Goal: Book appointment/travel/reservation

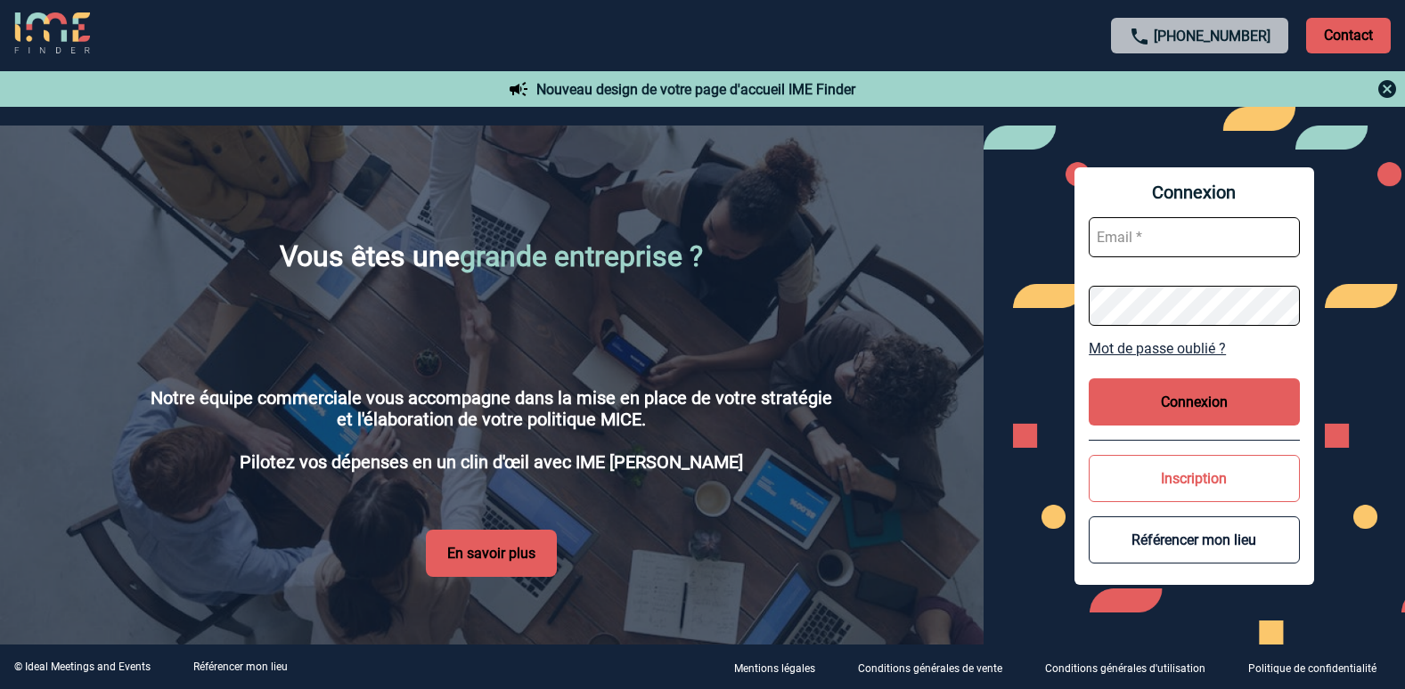
scroll to position [2930, 0]
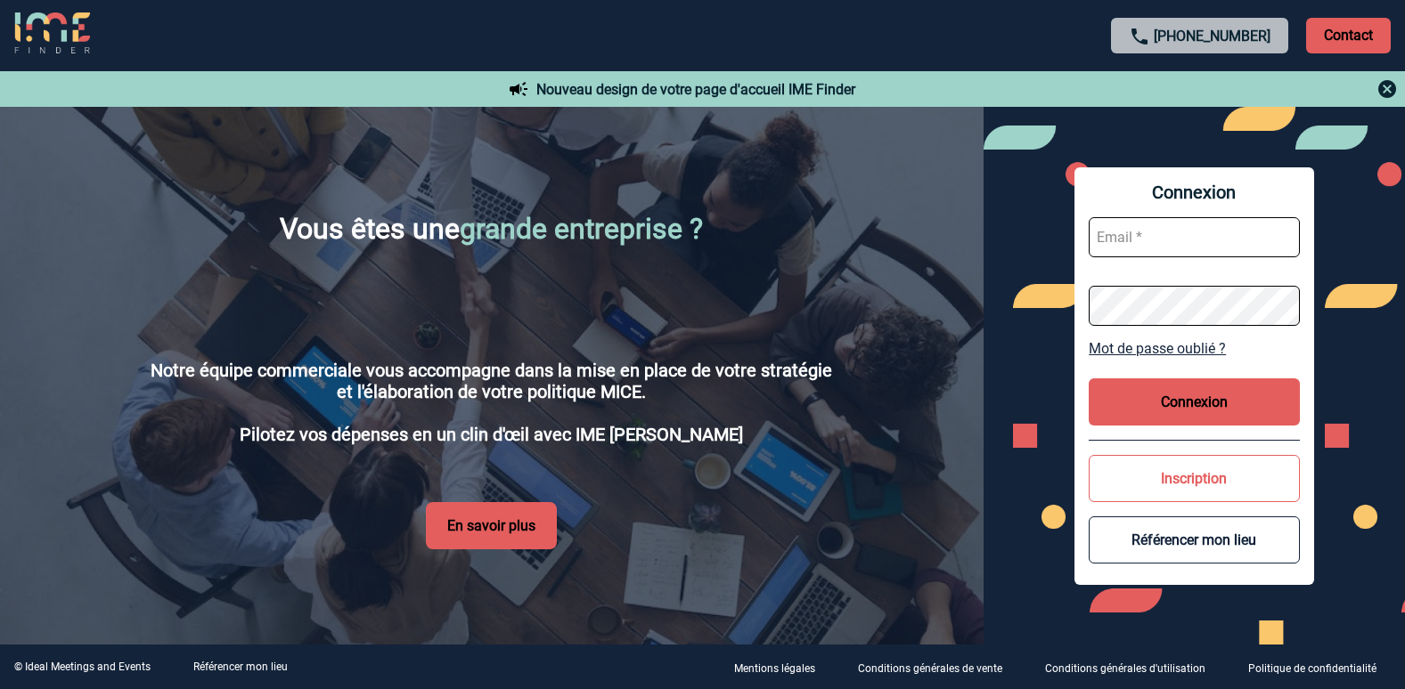
click at [1323, 42] on p "Contact" at bounding box center [1348, 36] width 85 height 36
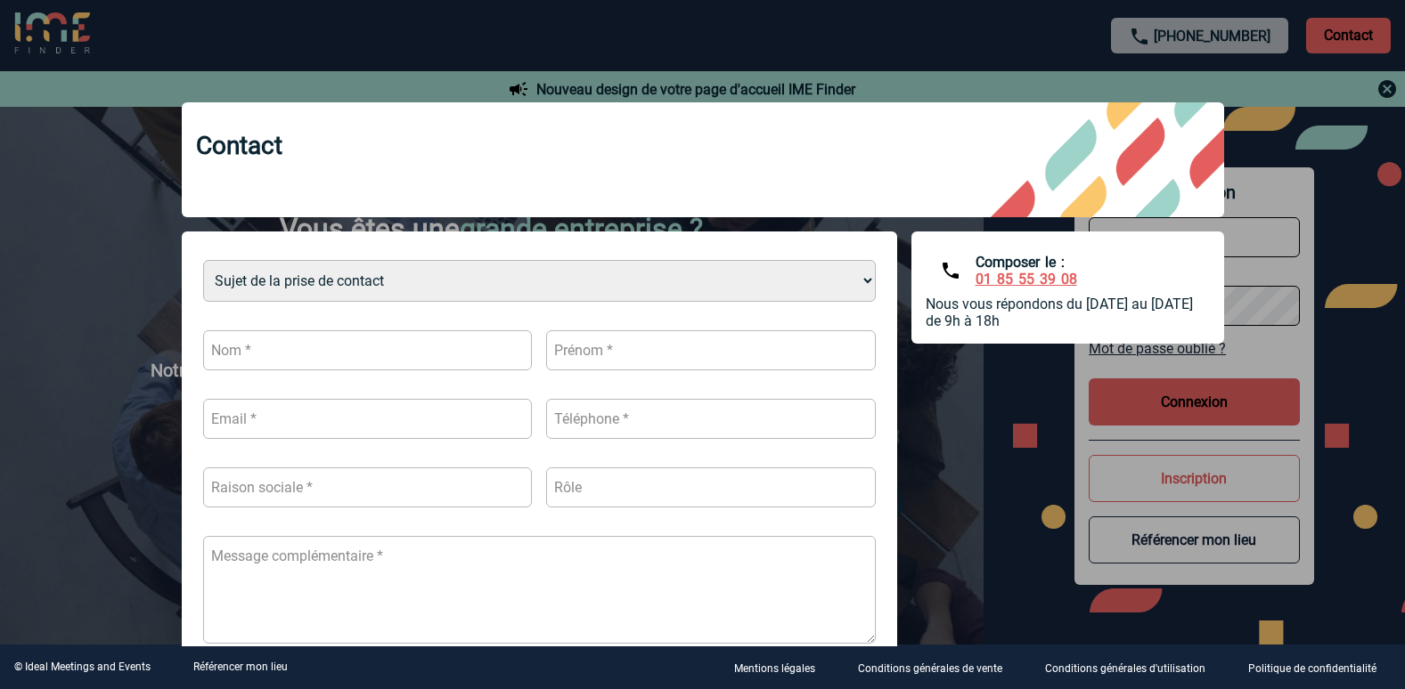
click at [1395, 85] on div at bounding box center [702, 344] width 1405 height 689
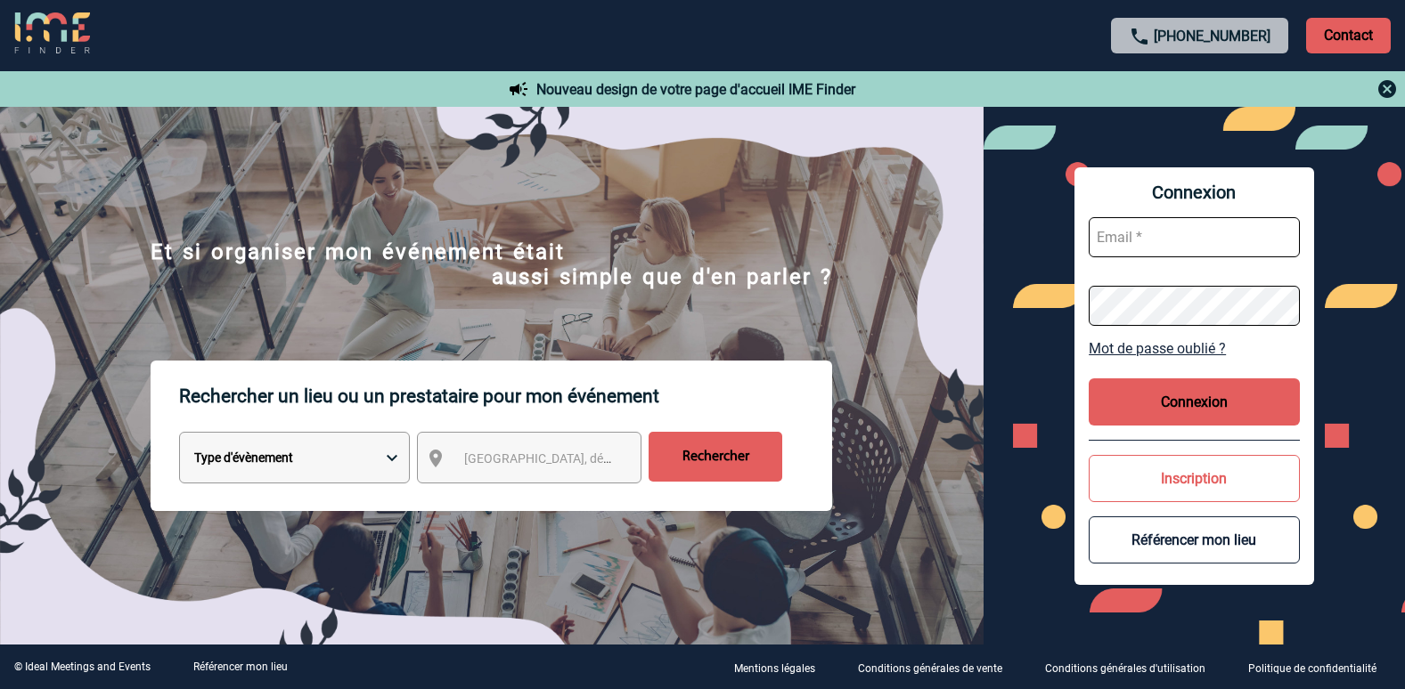
scroll to position [0, 0]
click at [1391, 88] on img at bounding box center [1386, 88] width 21 height 21
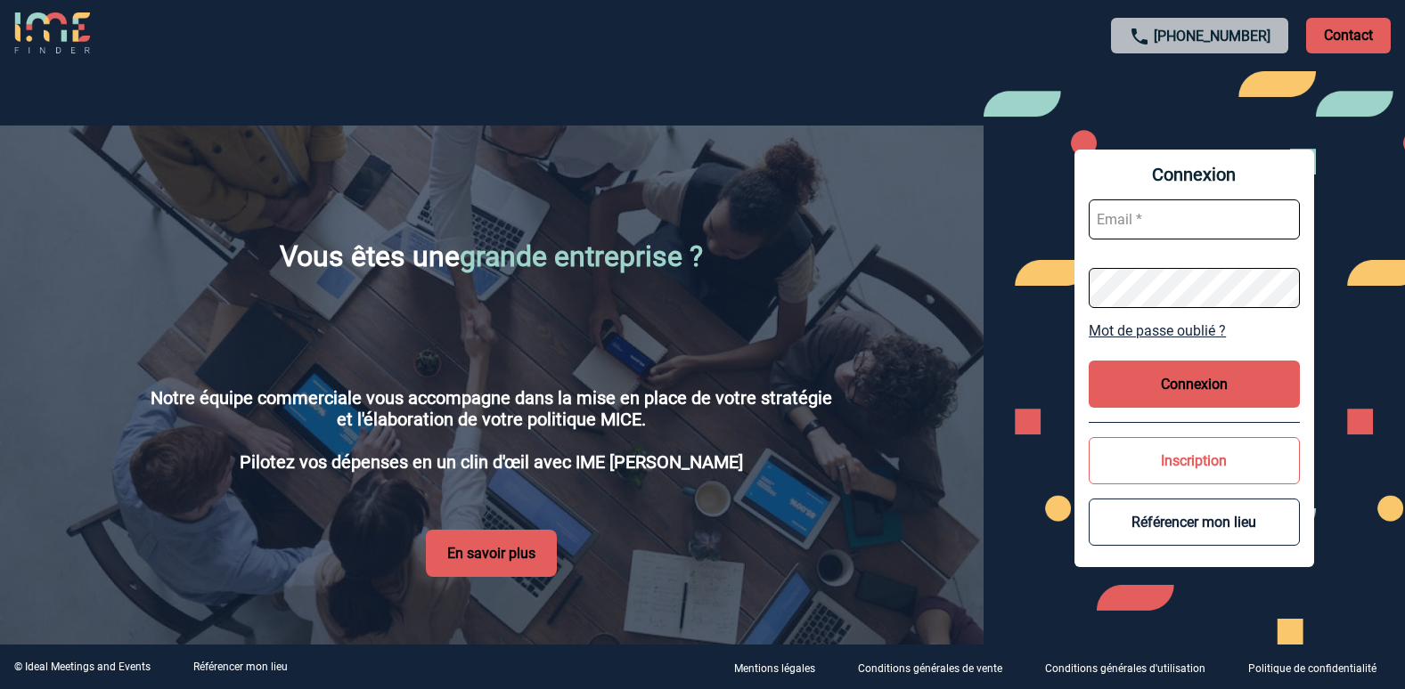
scroll to position [2894, 0]
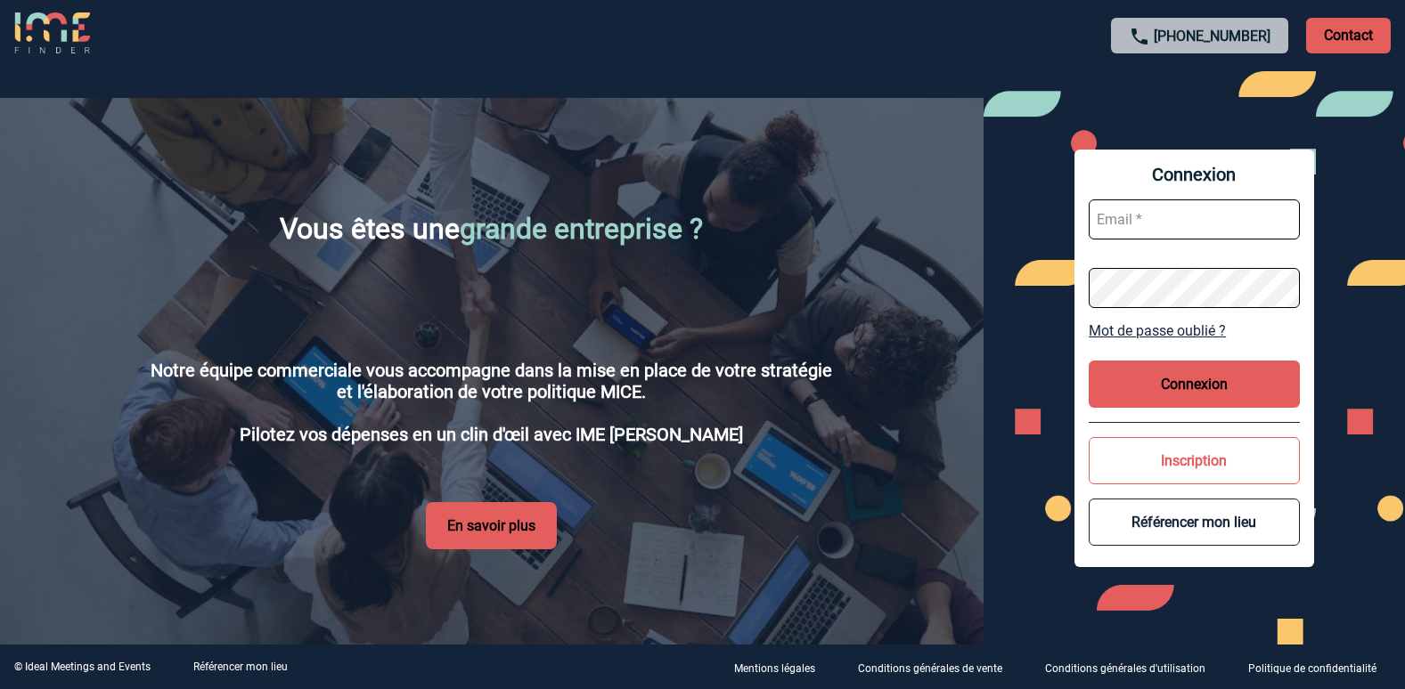
click at [518, 509] on button "En savoir plus" at bounding box center [491, 525] width 131 height 47
click at [515, 506] on button "En savoir plus" at bounding box center [491, 525] width 131 height 47
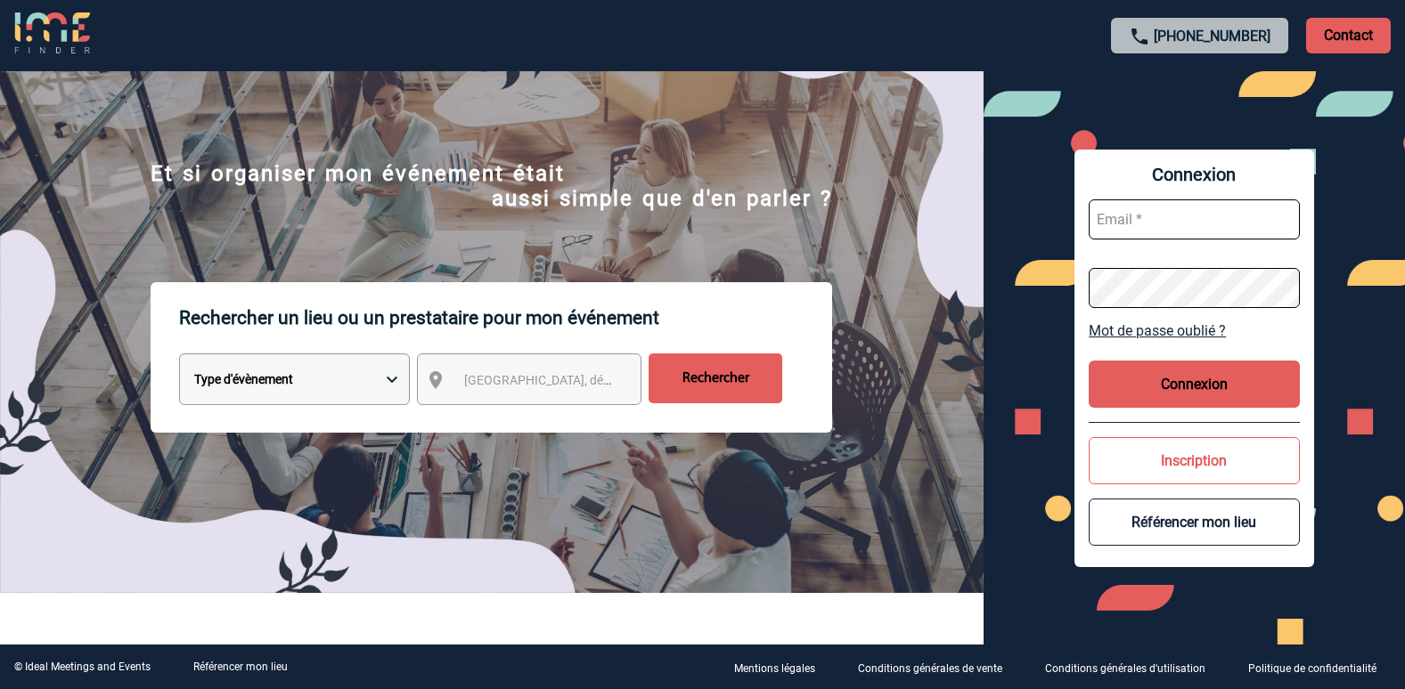
scroll to position [0, 0]
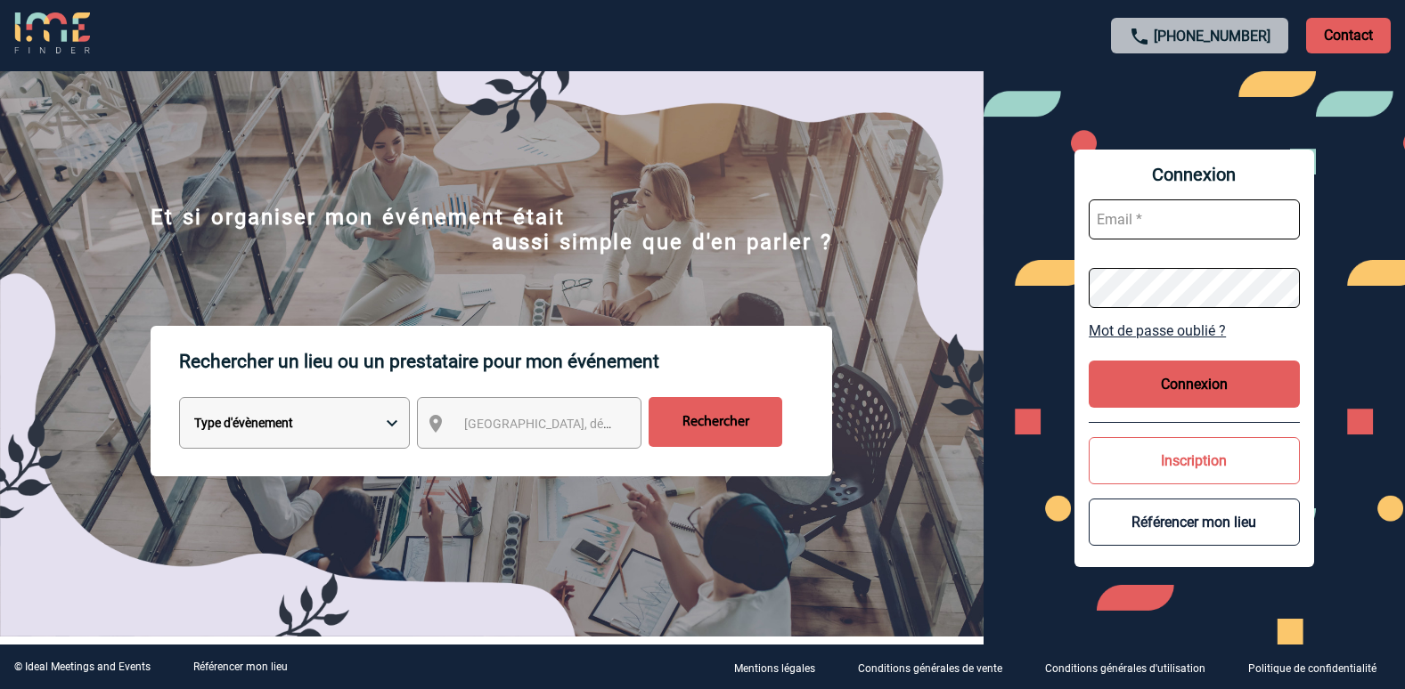
click at [322, 420] on select "Type d'évènement Séminaire avec nuitée Réunion Repas de groupe Team Building & …" at bounding box center [294, 423] width 231 height 52
select select "8"
click at [179, 400] on select "Type d'évènement Séminaire avec nuitée Réunion Repas de groupe Team Building & …" at bounding box center [294, 423] width 231 height 52
click at [467, 436] on span "Ville, département, région..." at bounding box center [545, 424] width 177 height 25
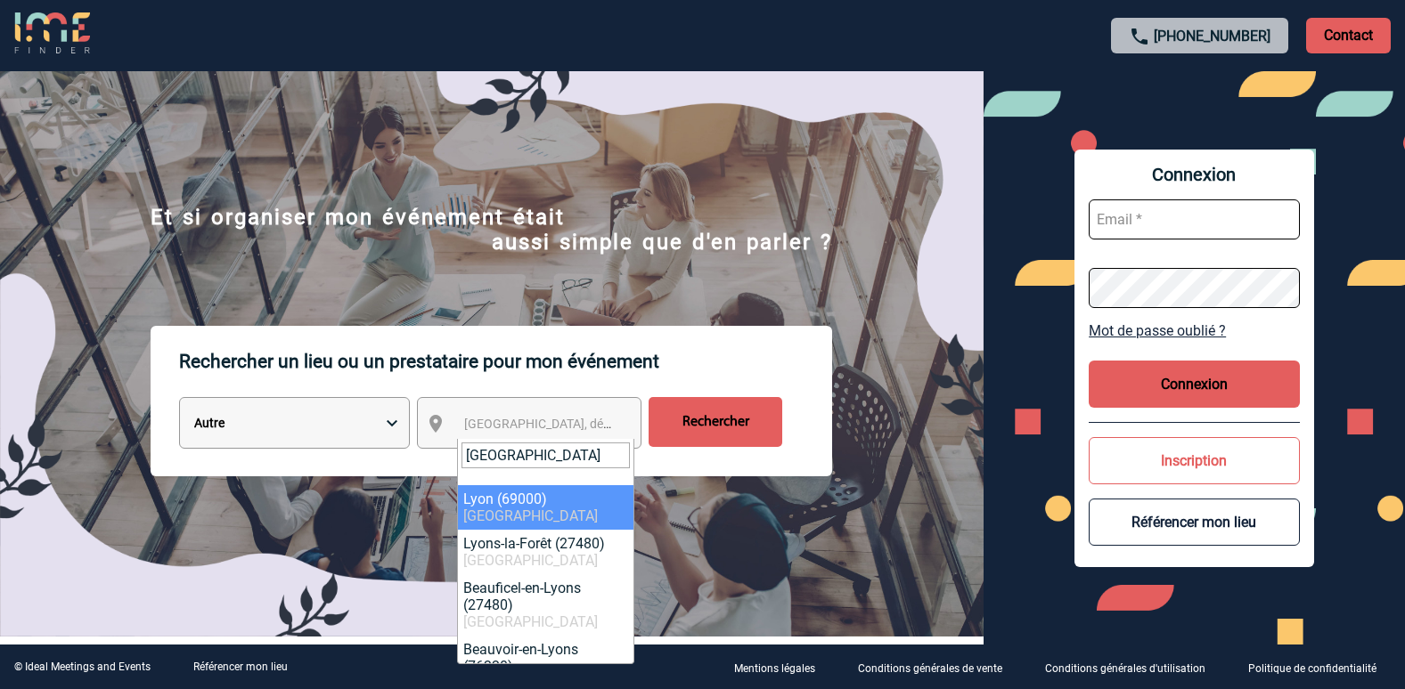
type input "lyon"
select select "36544"
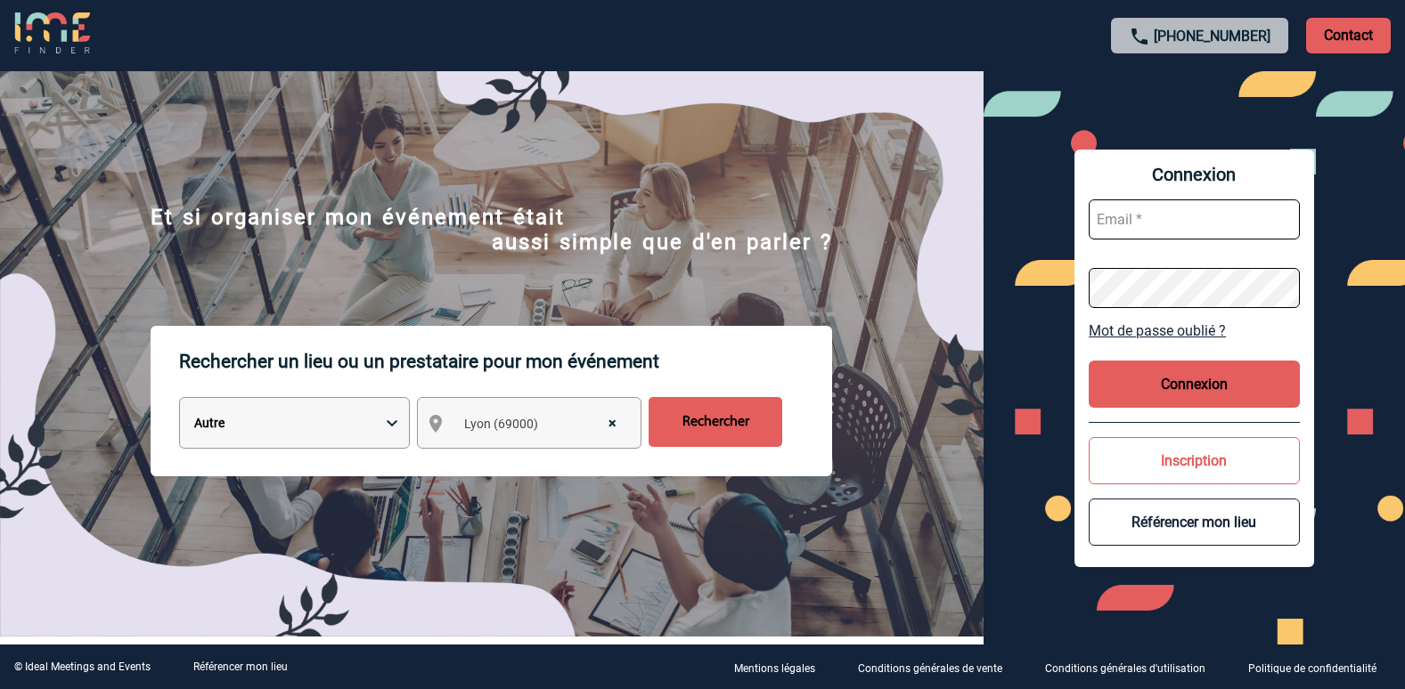
click at [716, 432] on input "Rechercher" at bounding box center [715, 422] width 134 height 50
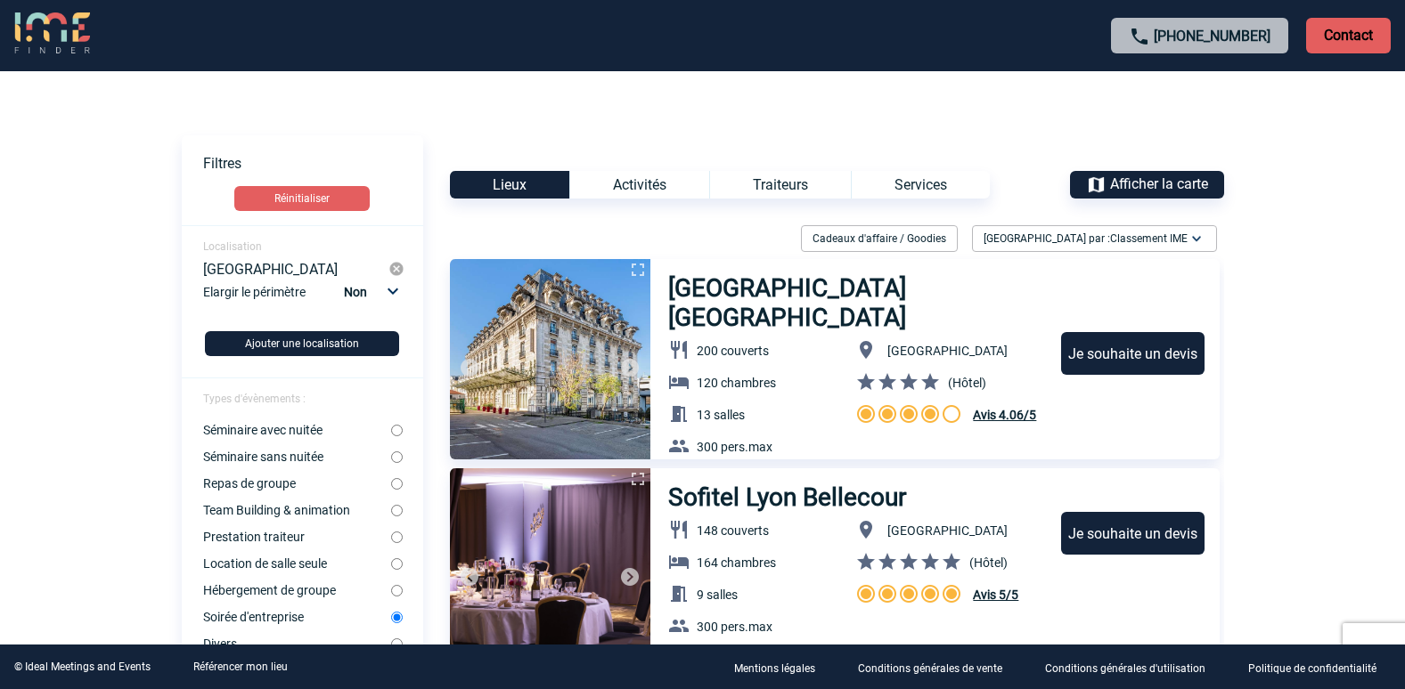
click at [958, 189] on div "Services" at bounding box center [920, 185] width 139 height 28
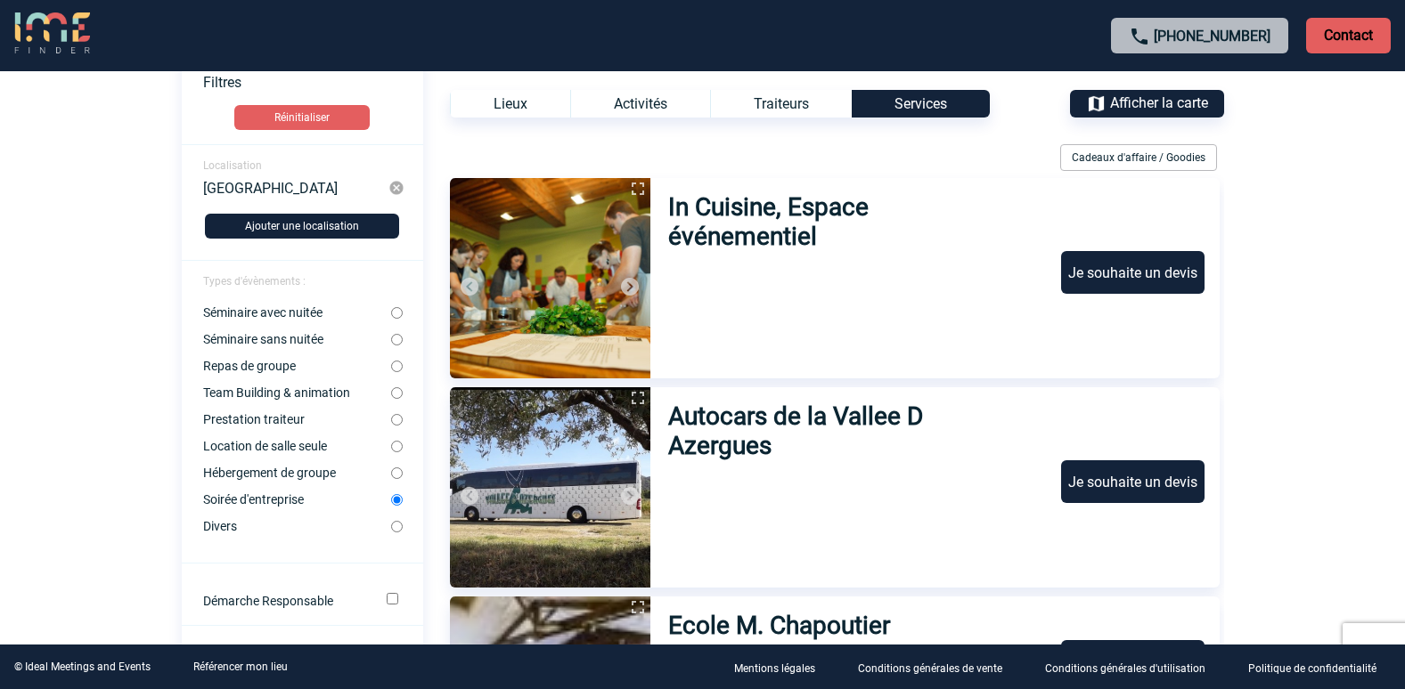
scroll to position [80, 0]
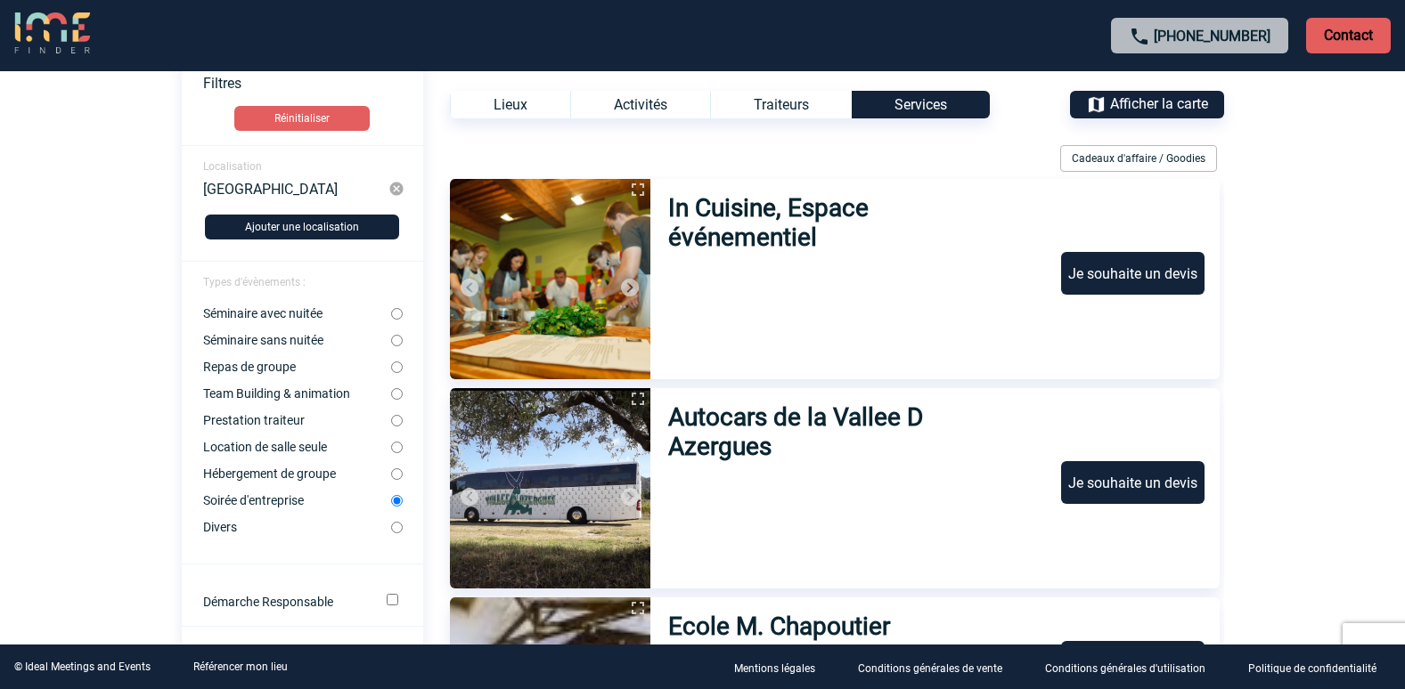
click at [268, 526] on label "Divers" at bounding box center [297, 527] width 188 height 14
click at [391, 526] on input "Divers" at bounding box center [397, 528] width 12 height 12
radio input "true"
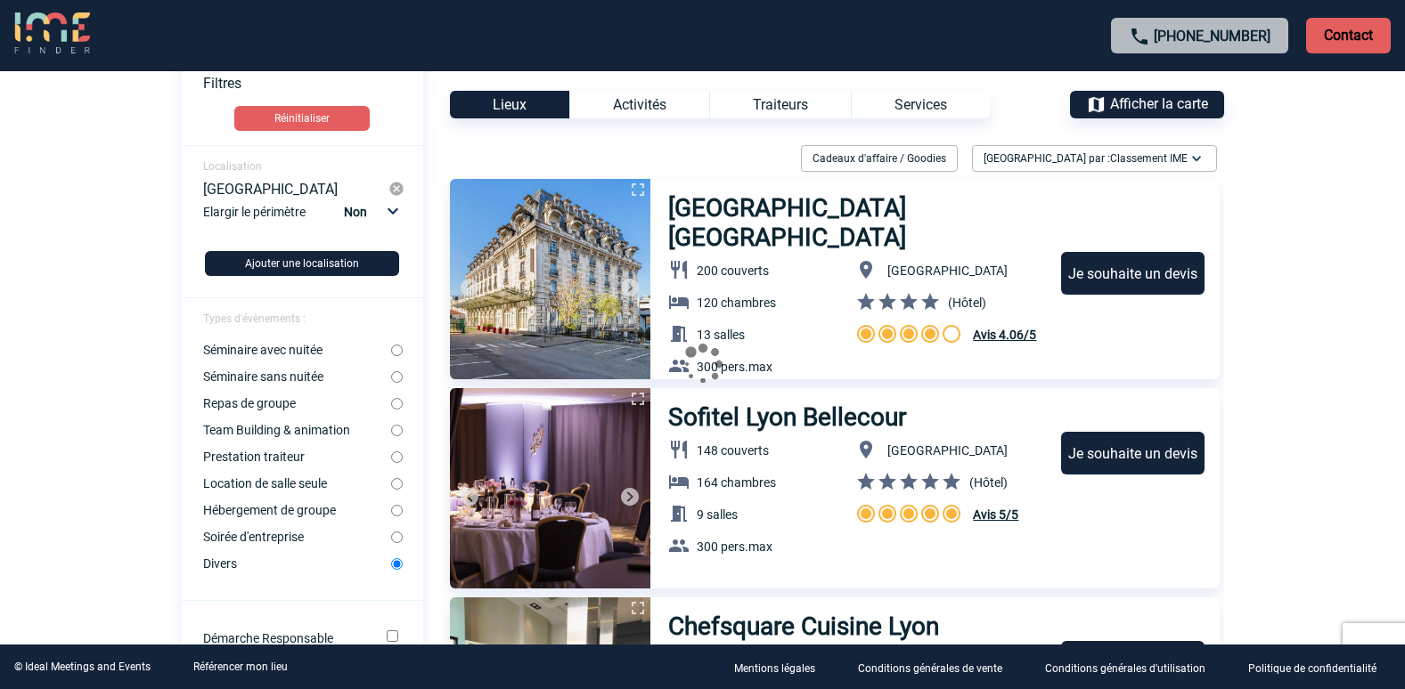
click at [394, 514] on input "Hébergement de groupe" at bounding box center [397, 511] width 12 height 12
radio input "true"
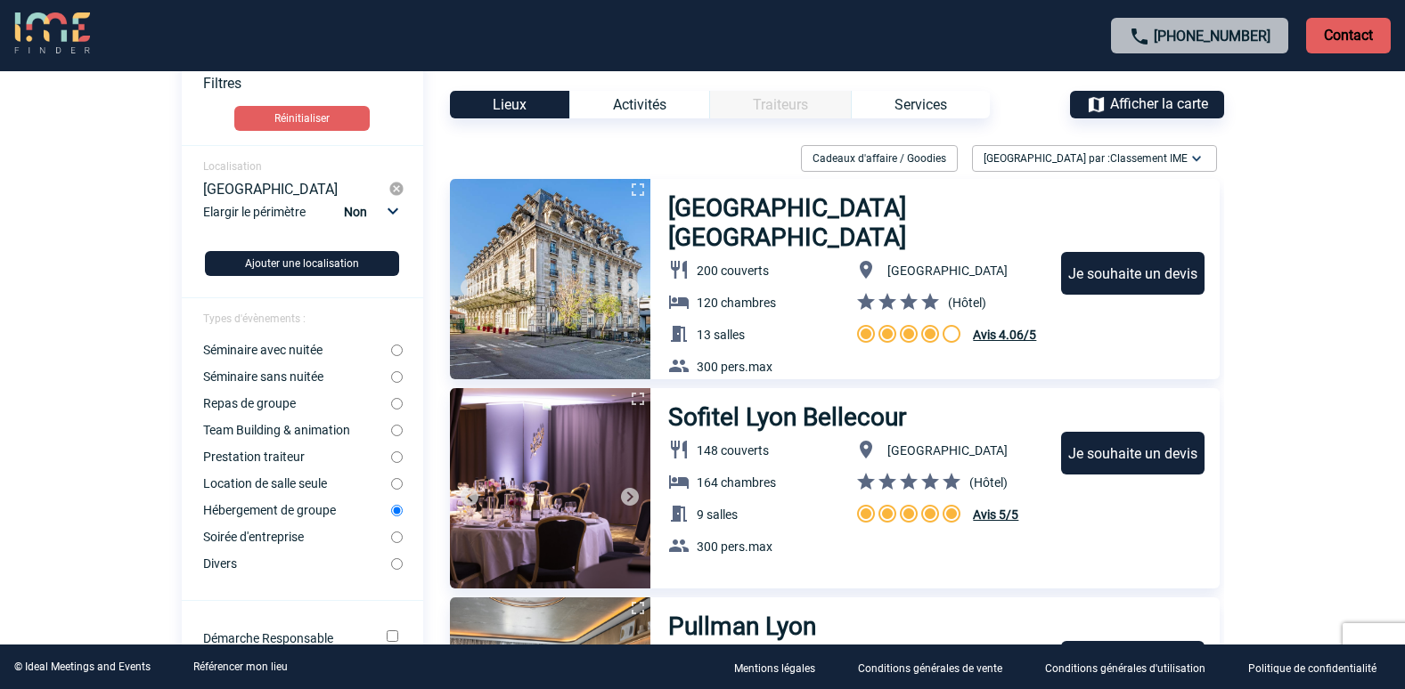
click at [396, 478] on form "Localisation Lyon Elargir le périmètre Non 10km 20km 50km Ajouter une localisat…" at bounding box center [302, 697] width 241 height 1105
click at [395, 493] on form "Localisation Lyon Elargir le périmètre Non 10km 20km 50km Ajouter une localisat…" at bounding box center [302, 697] width 241 height 1105
click at [395, 490] on input "Location de salle seule" at bounding box center [397, 484] width 12 height 12
radio input "true"
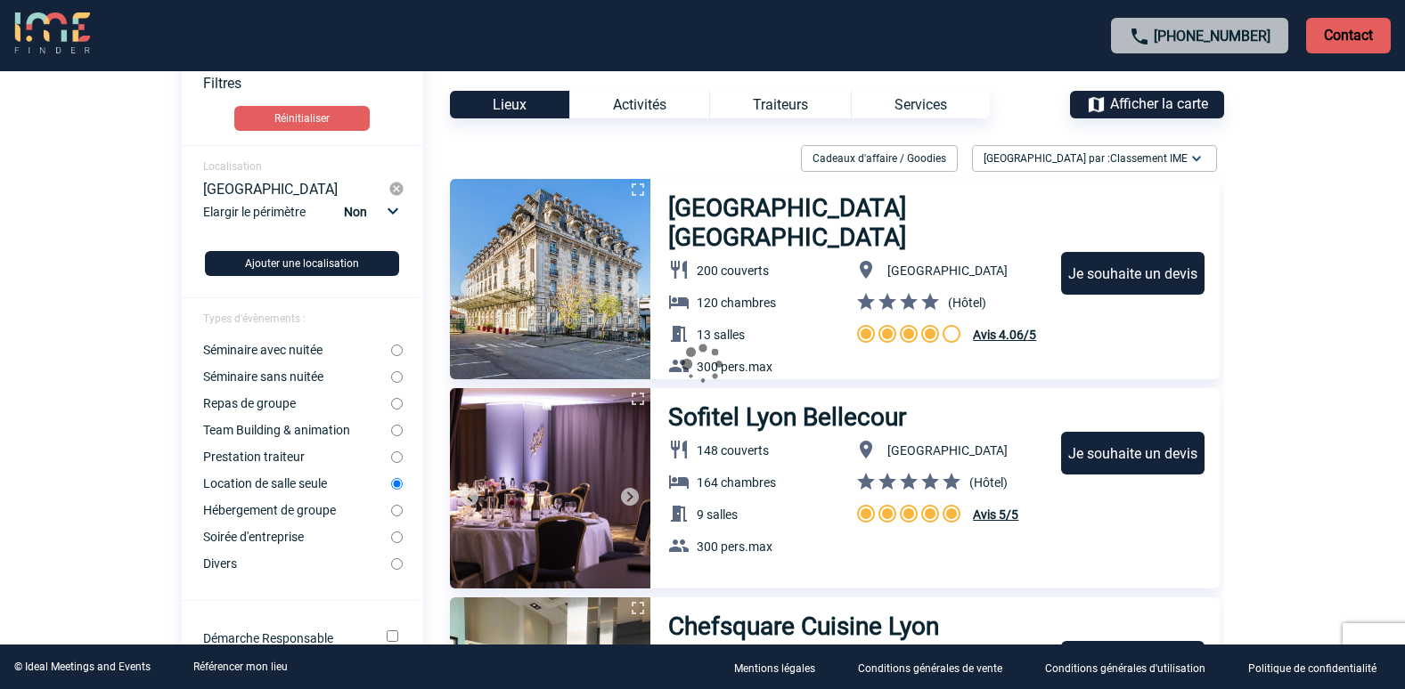
click at [396, 513] on input "Hébergement de groupe" at bounding box center [397, 511] width 12 height 12
radio input "true"
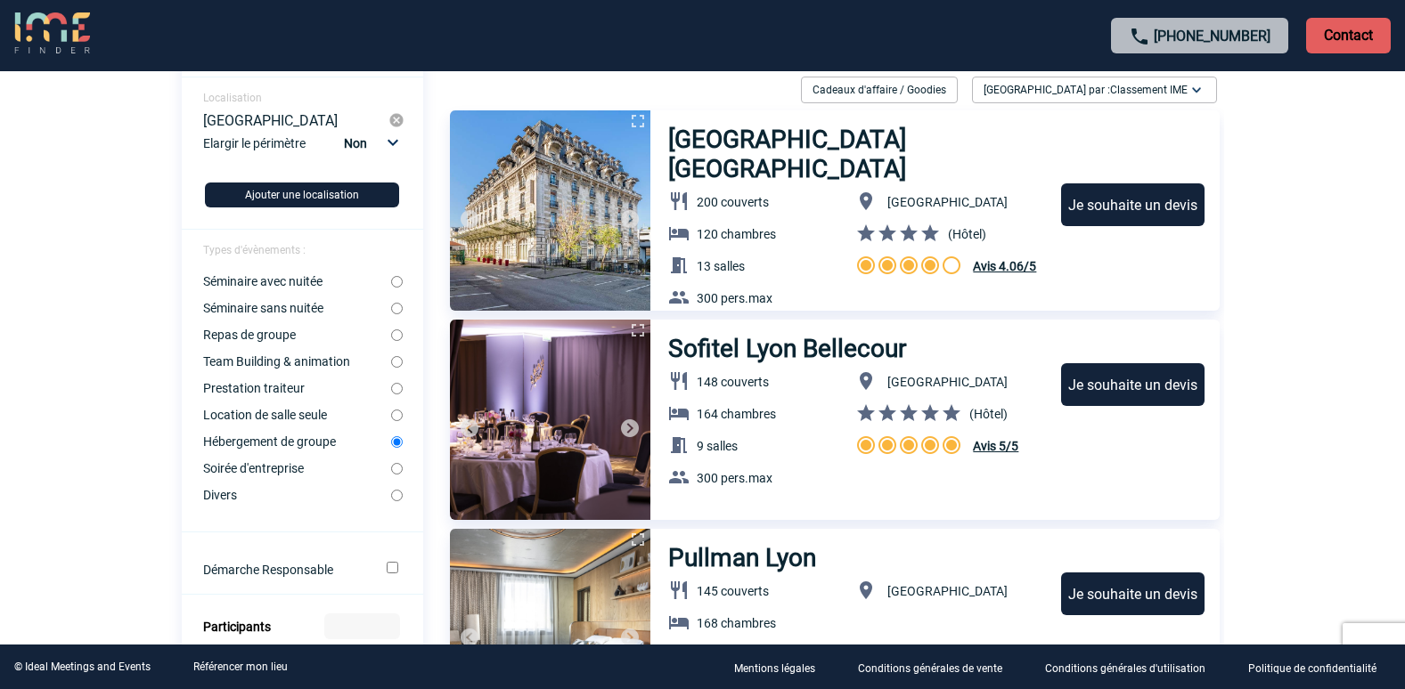
scroll to position [347, 0]
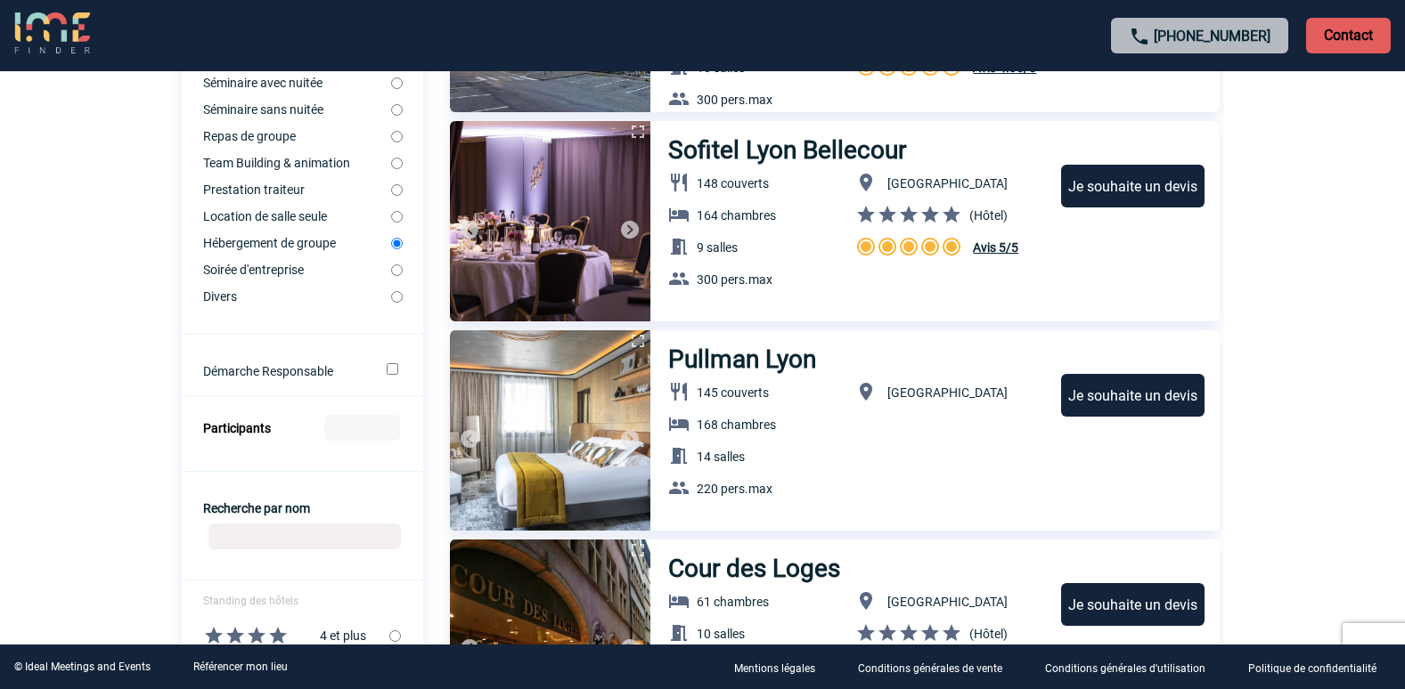
click at [387, 373] on input "Démarche Responsable" at bounding box center [393, 369] width 12 height 12
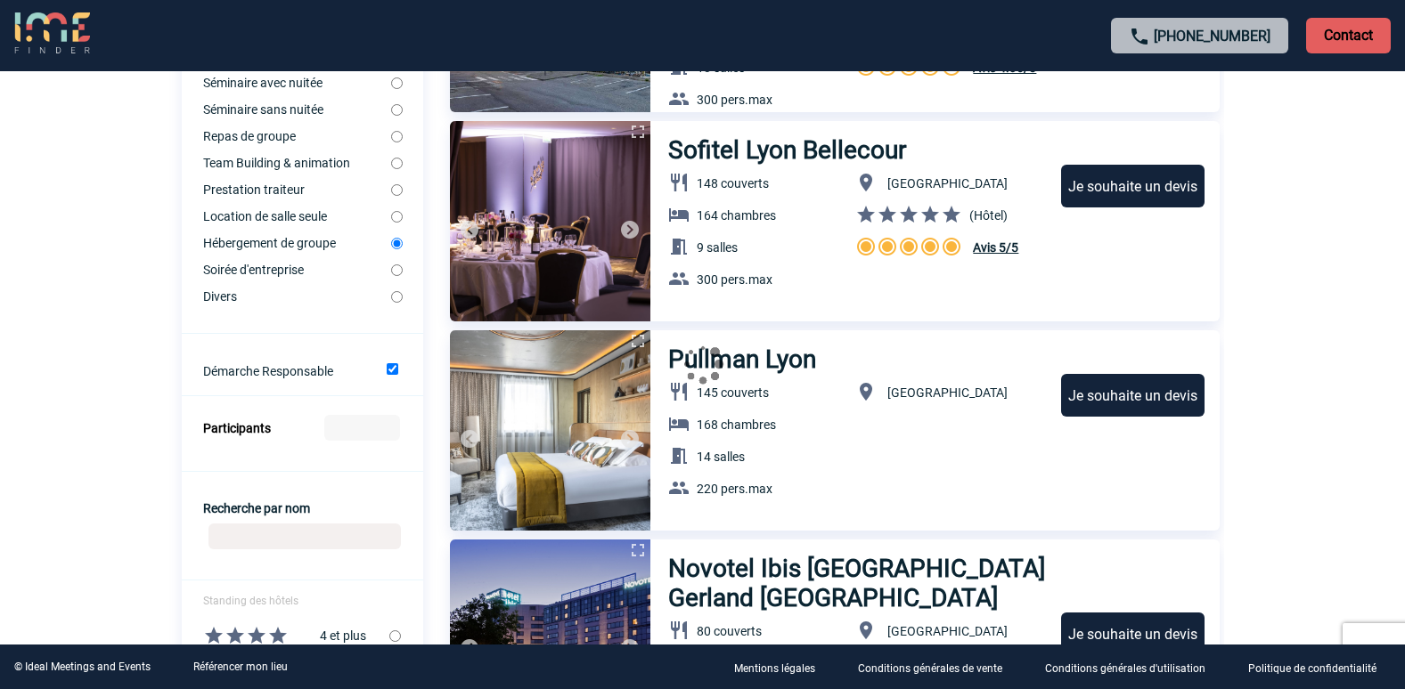
click at [387, 373] on center at bounding box center [703, 366] width 1042 height 46
click at [396, 367] on input "Démarche Responsable" at bounding box center [393, 369] width 12 height 12
checkbox input "false"
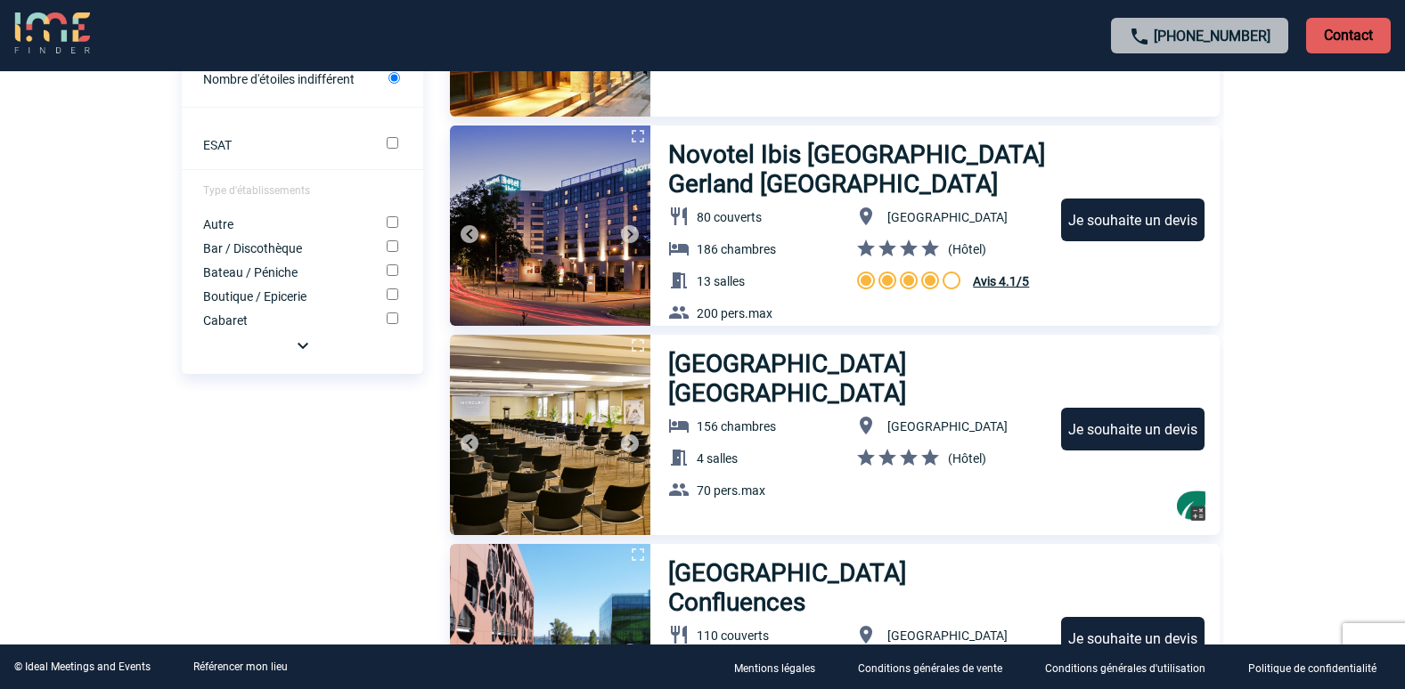
scroll to position [882, 0]
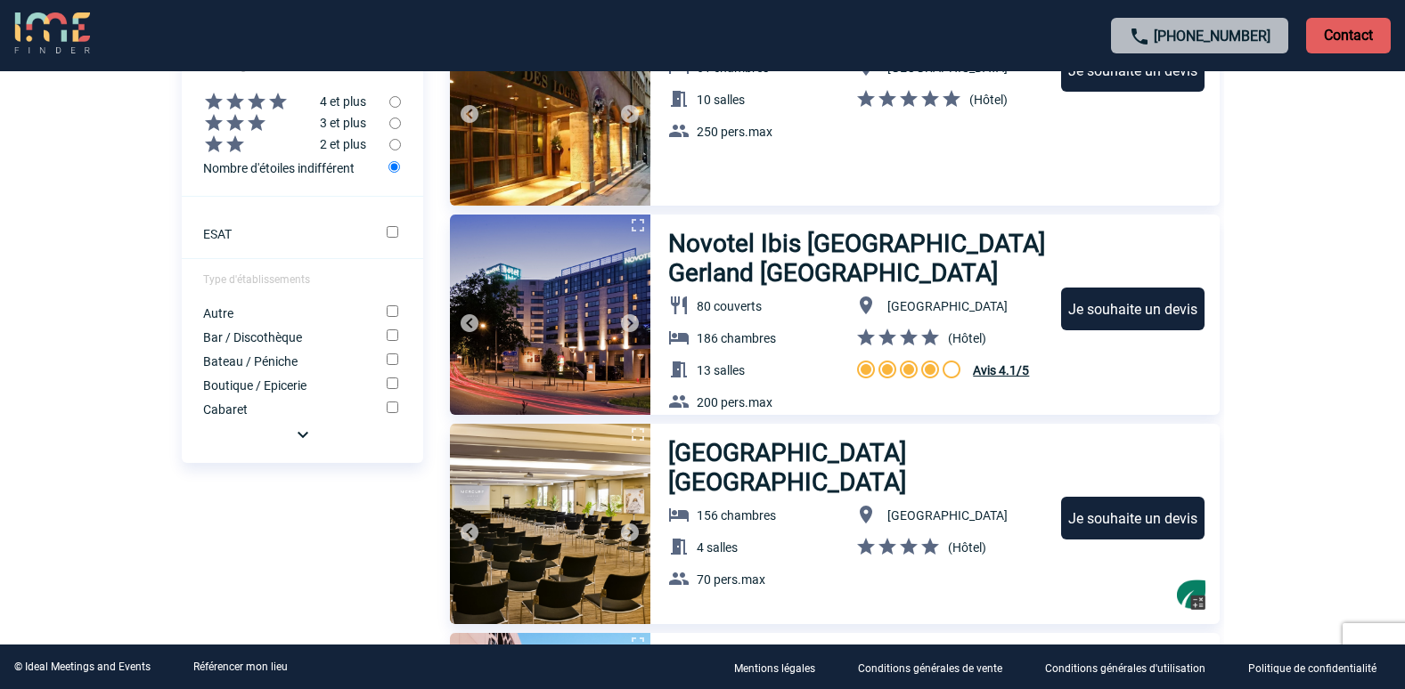
click at [301, 437] on img at bounding box center [302, 434] width 21 height 21
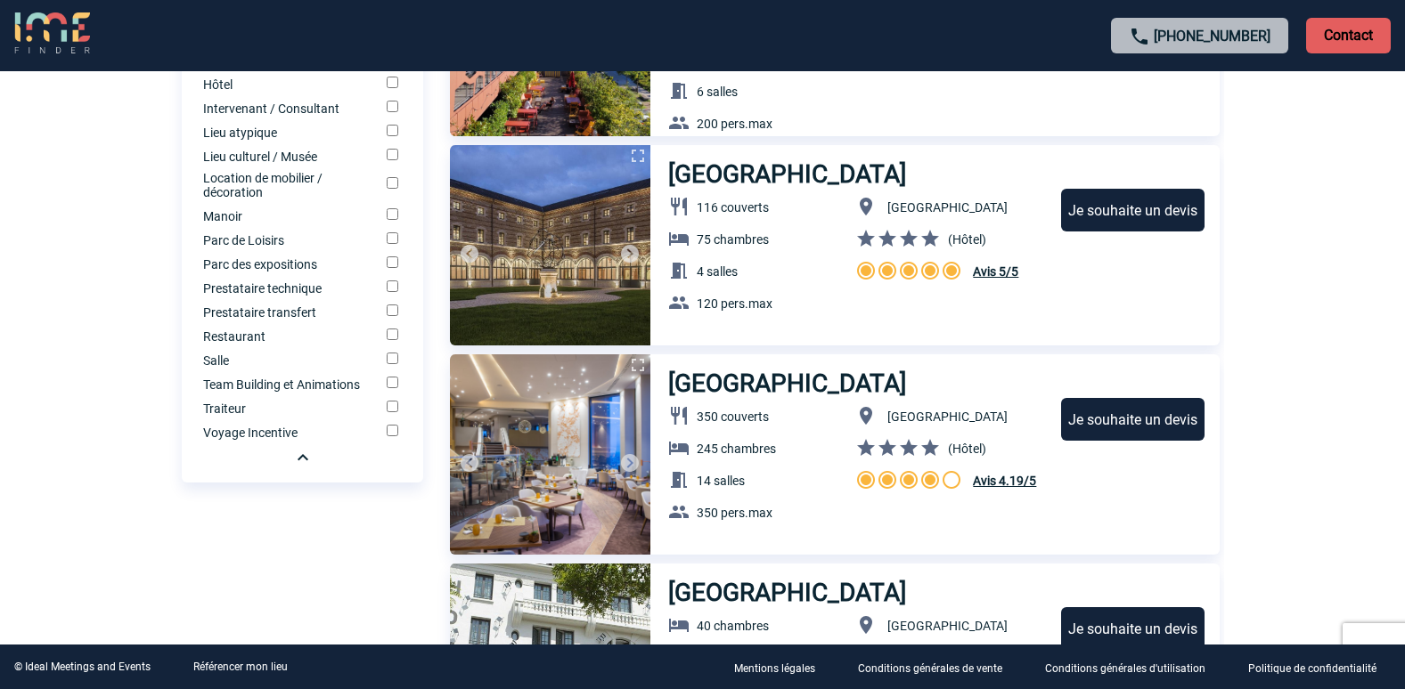
scroll to position [1594, 0]
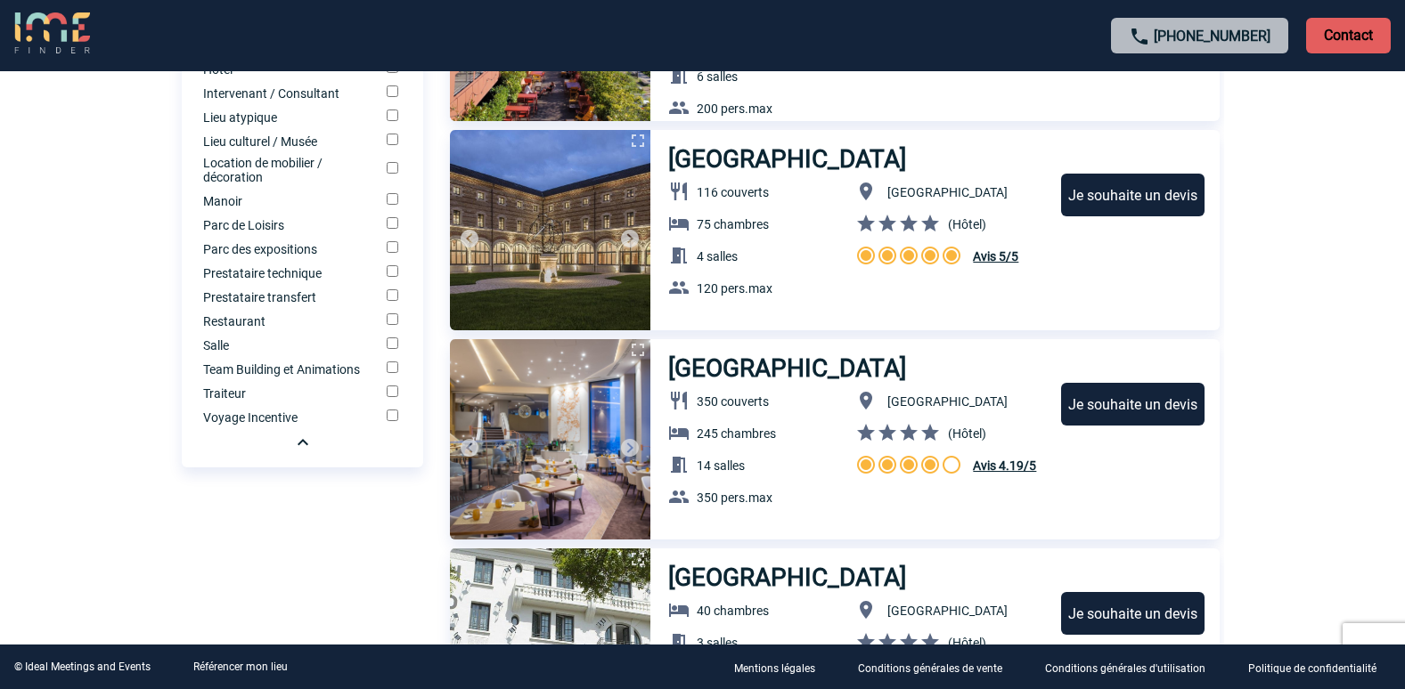
click at [393, 301] on input "Prestataire transfert" at bounding box center [393, 295] width 12 height 12
checkbox input "true"
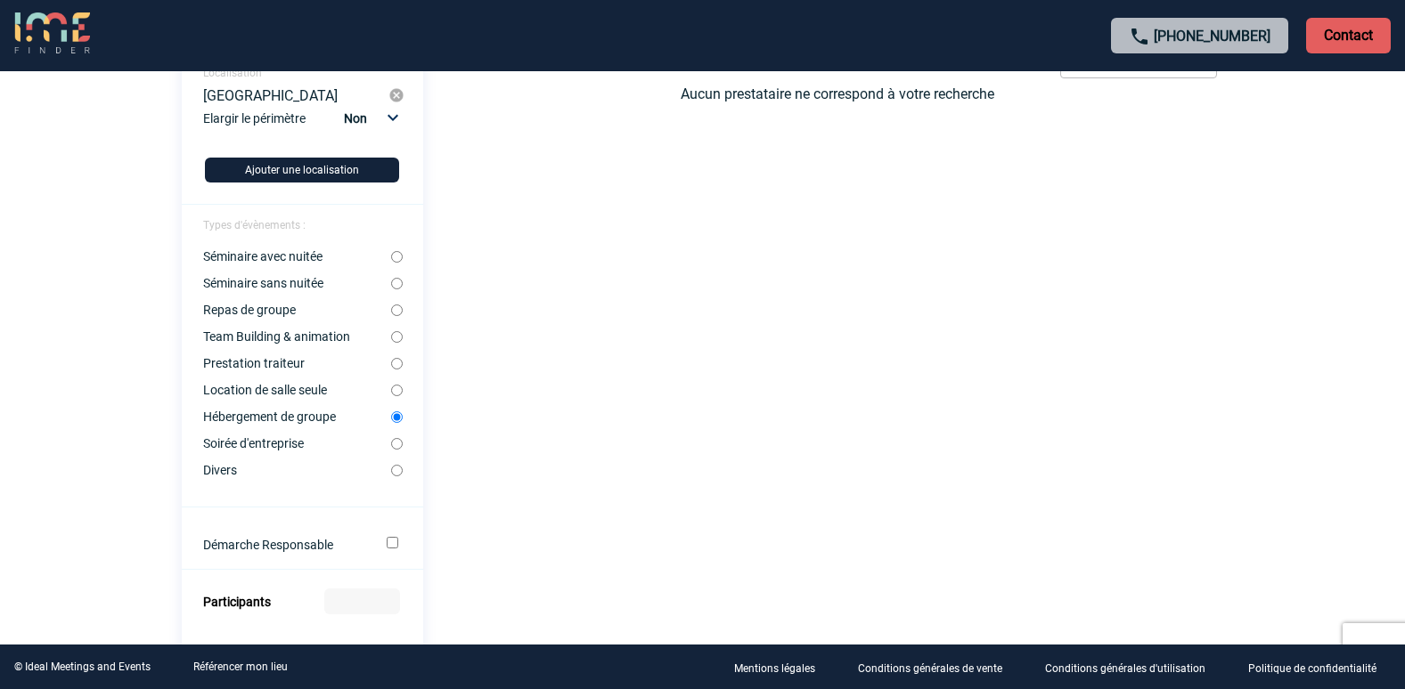
scroll to position [178, 0]
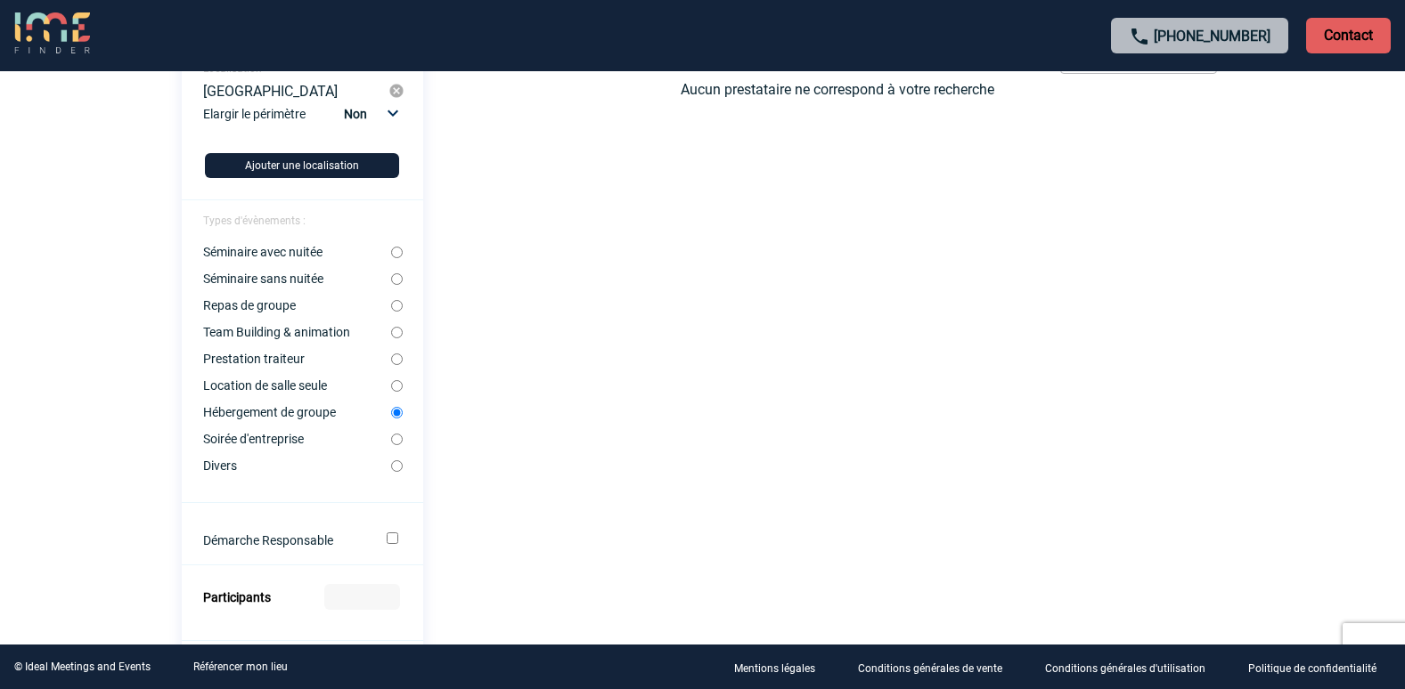
click at [399, 412] on input "Hébergement de groupe" at bounding box center [397, 413] width 12 height 12
click at [396, 472] on input "Divers" at bounding box center [397, 467] width 12 height 12
radio input "true"
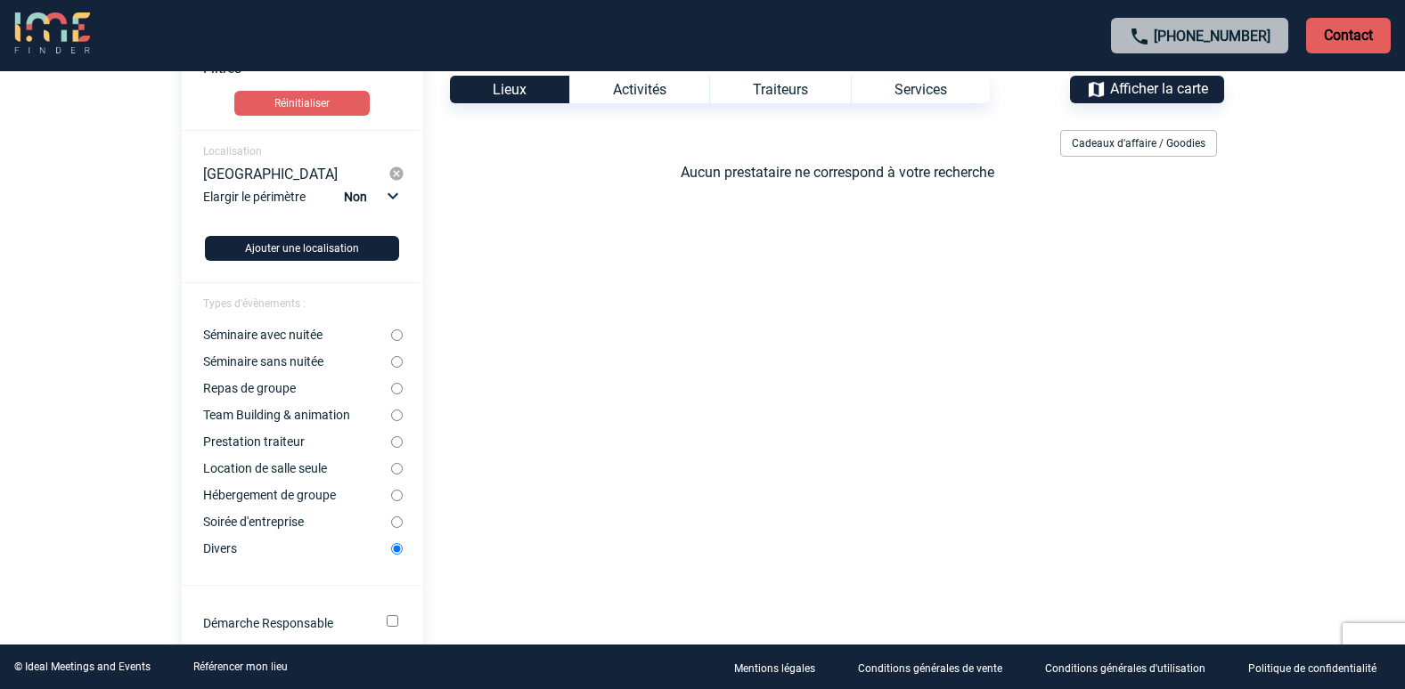
scroll to position [0, 0]
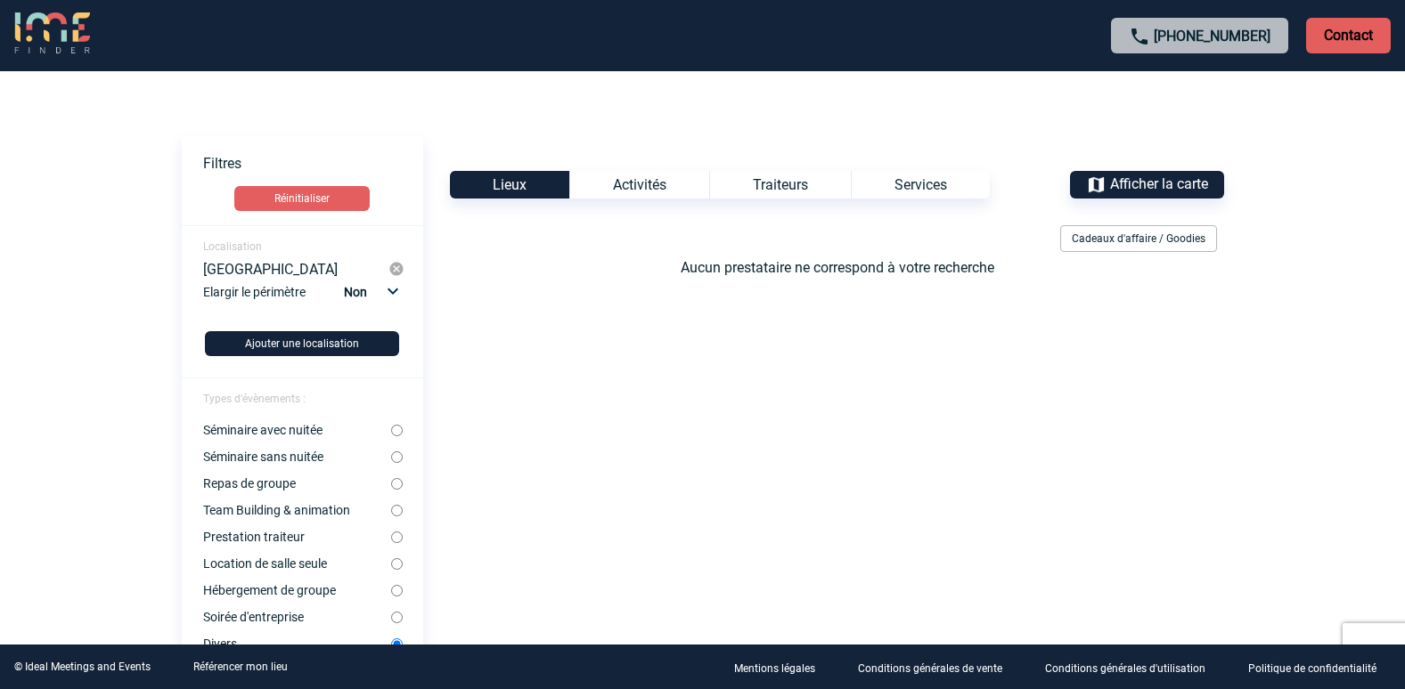
click at [910, 183] on div "Services" at bounding box center [920, 185] width 139 height 28
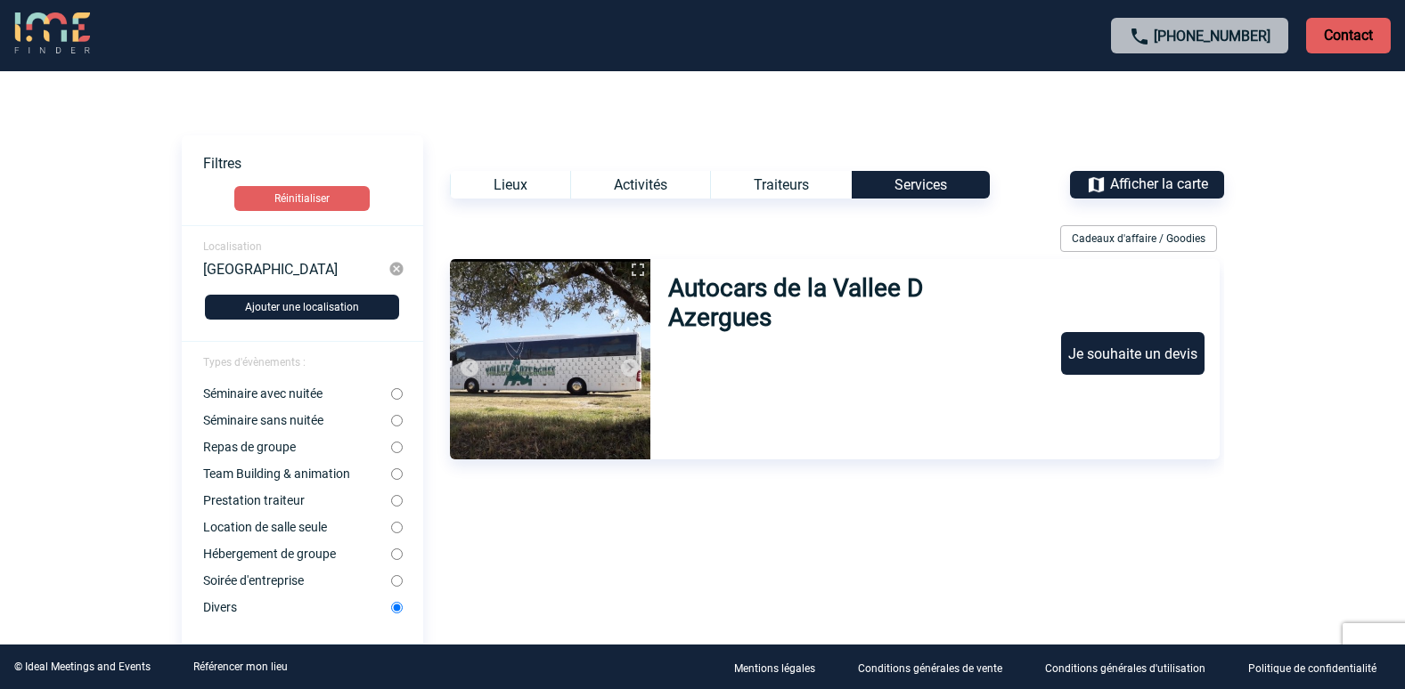
drag, startPoint x: 734, startPoint y: 307, endPoint x: 744, endPoint y: 299, distance: 12.7
click at [744, 299] on h3 "Autocars de la Vallee D Azergues" at bounding box center [847, 302] width 359 height 59
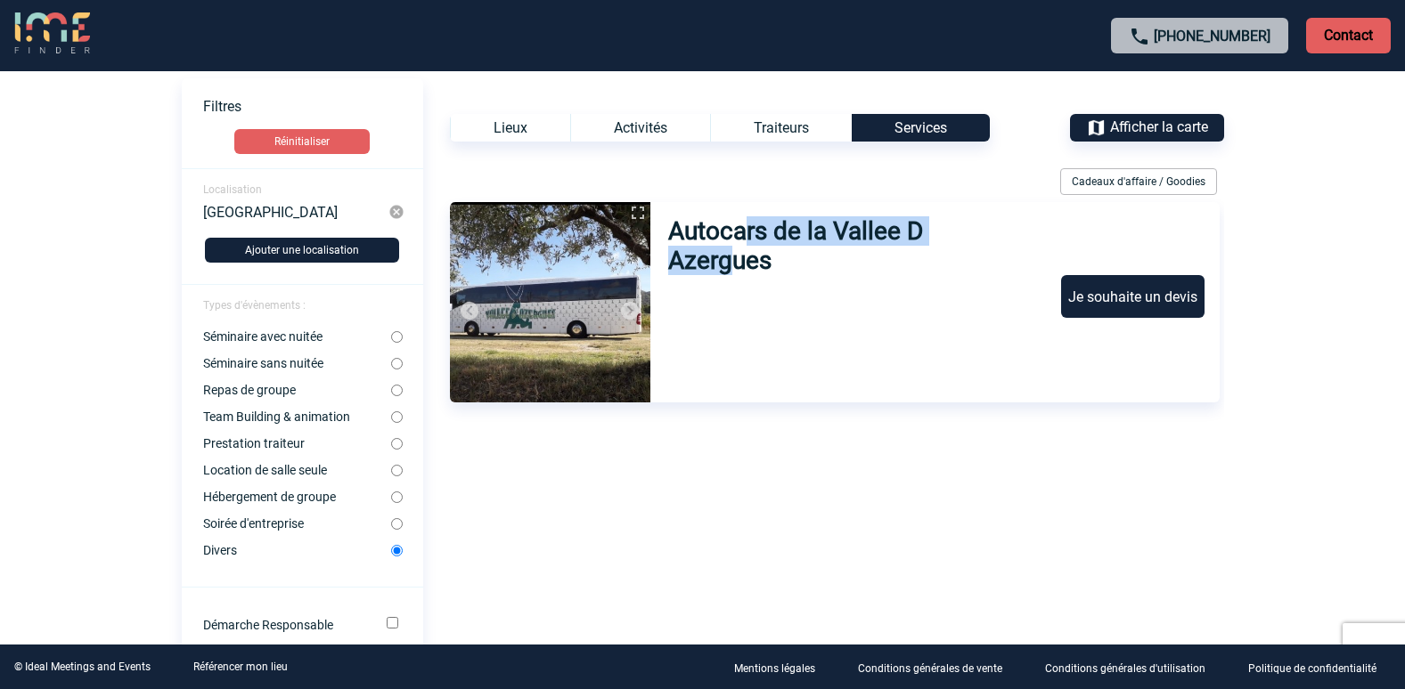
scroll to position [89, 0]
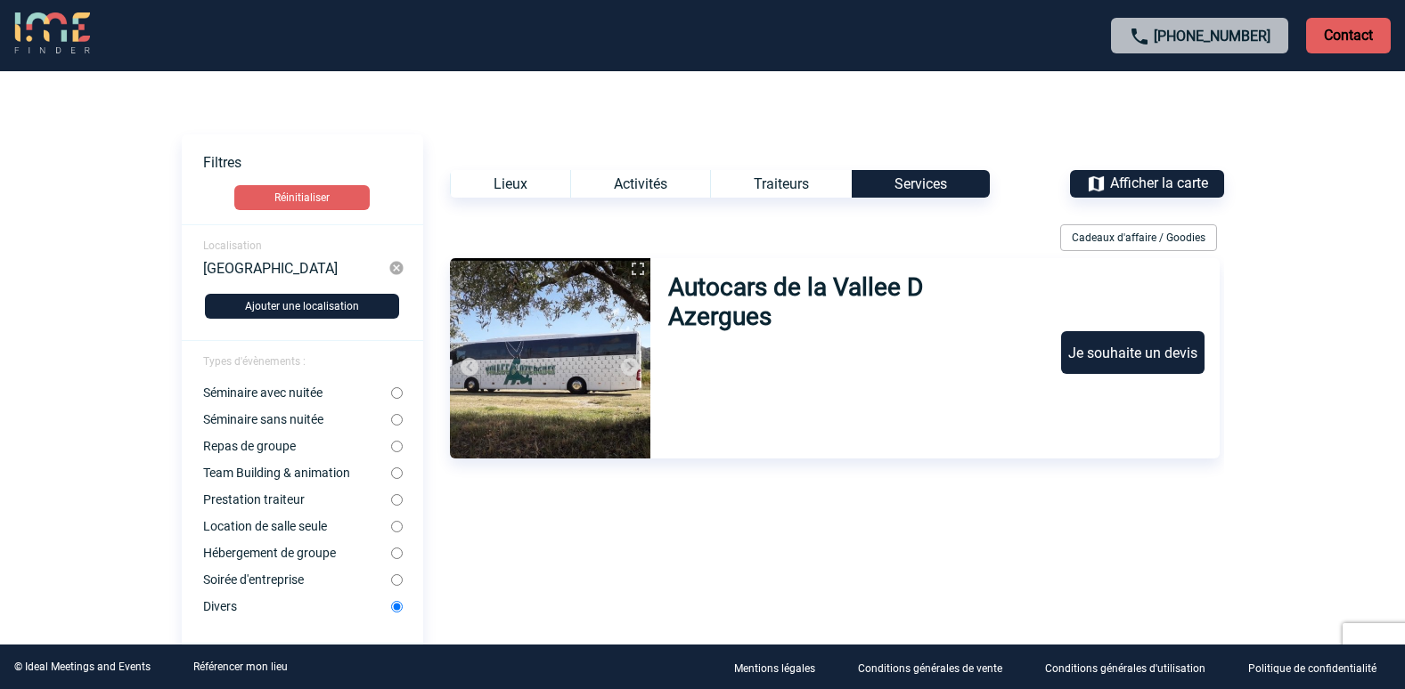
scroll to position [0, 0]
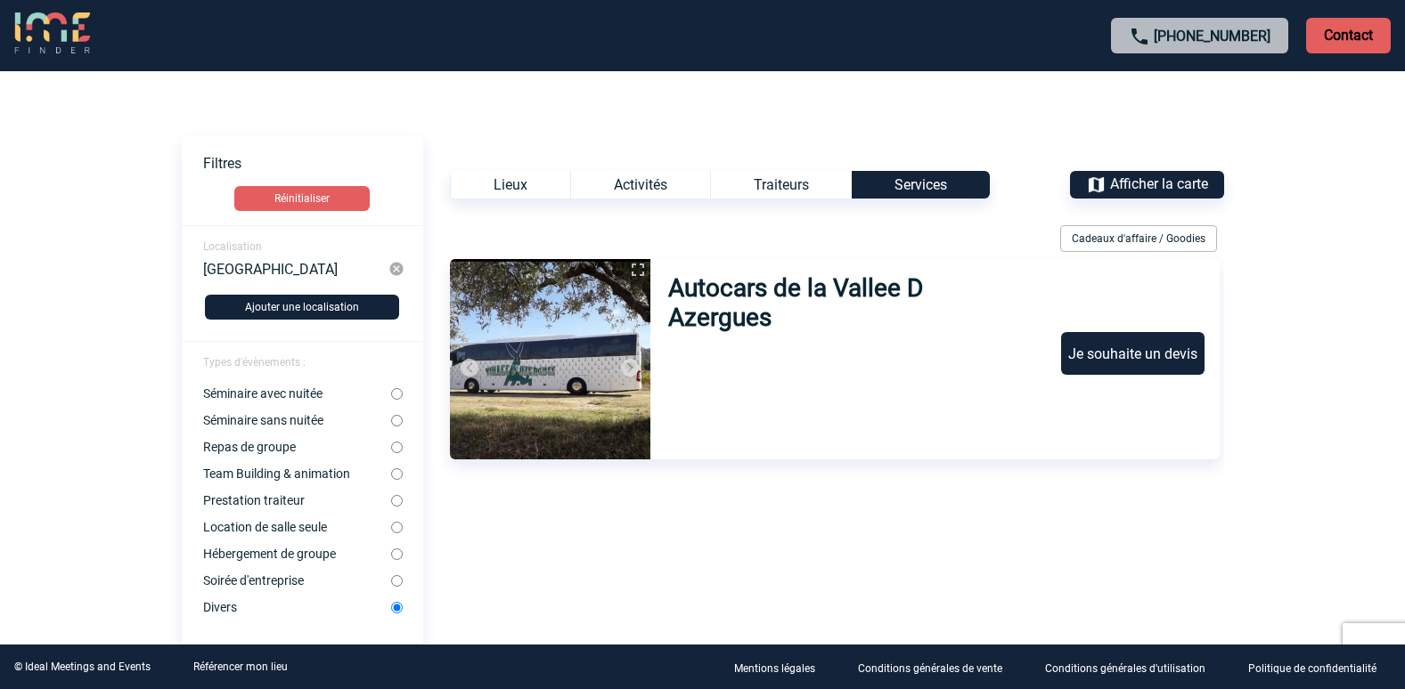
click at [758, 172] on div "Traiteurs" at bounding box center [781, 185] width 142 height 28
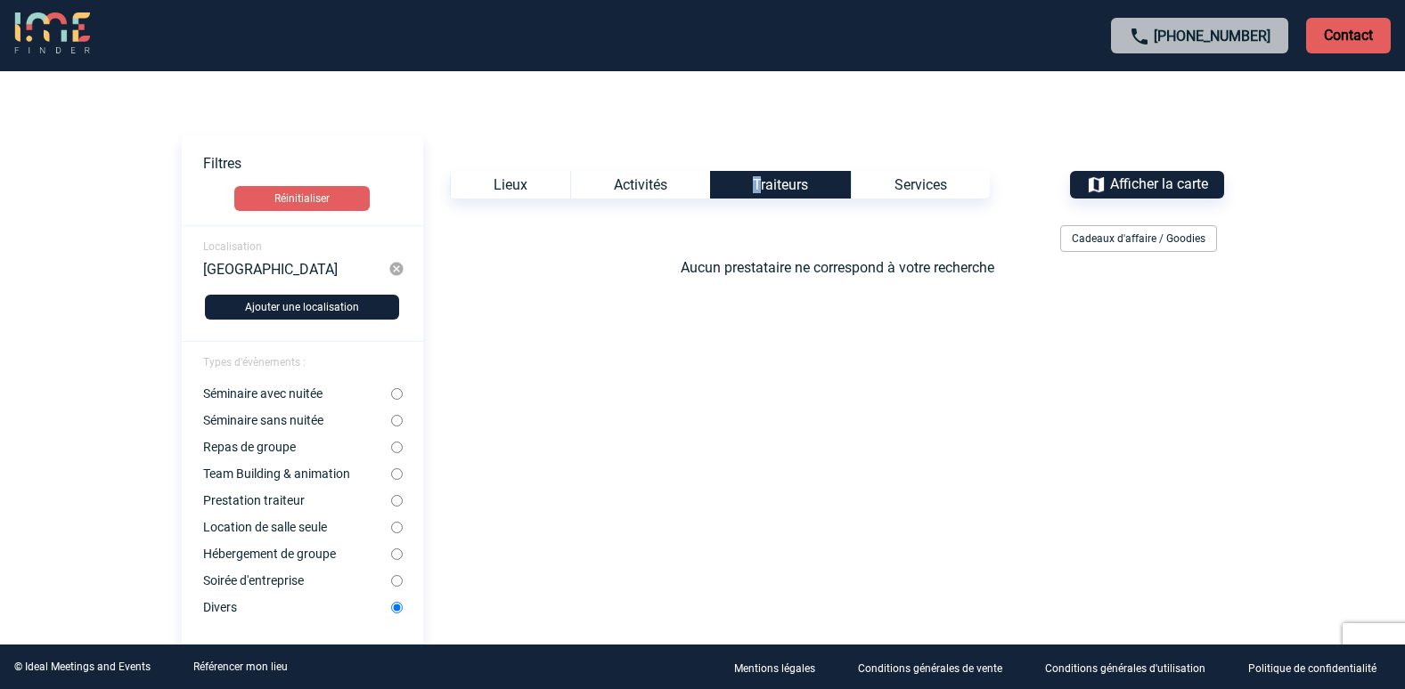
click at [16, 52] on img at bounding box center [52, 33] width 76 height 43
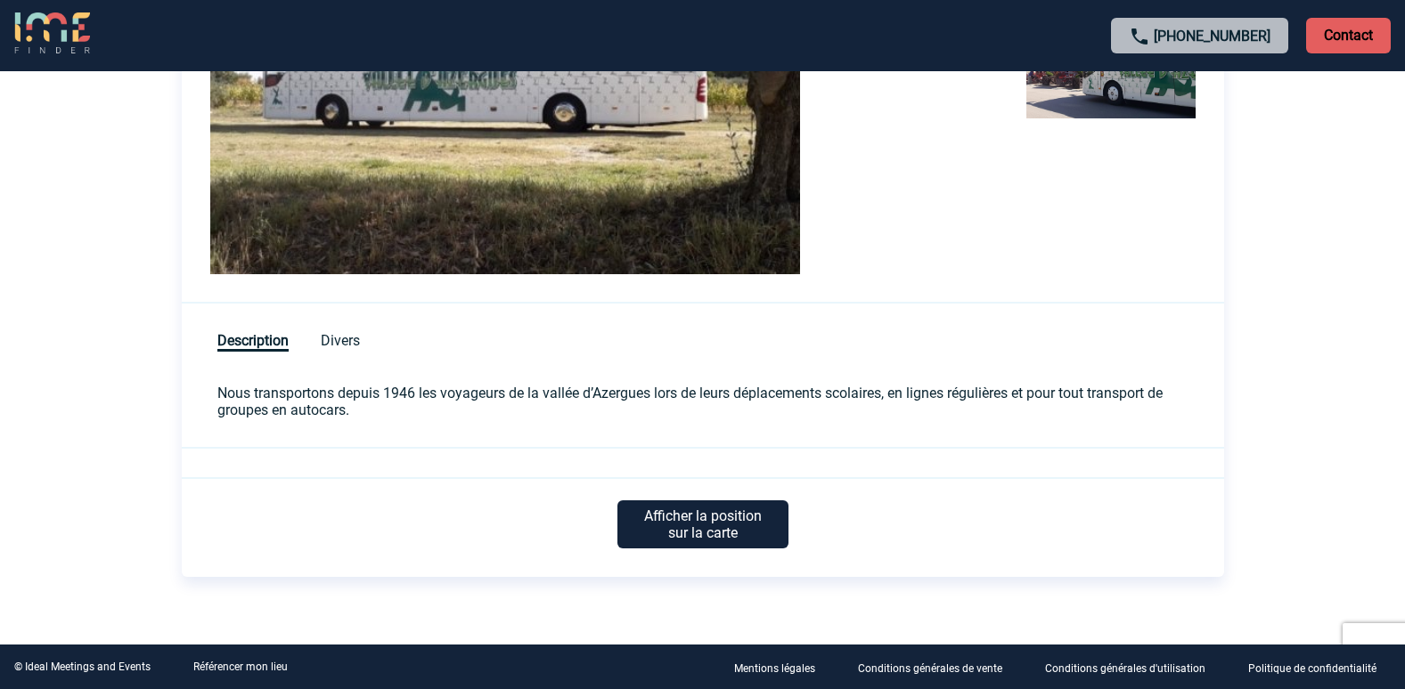
scroll to position [547, 0]
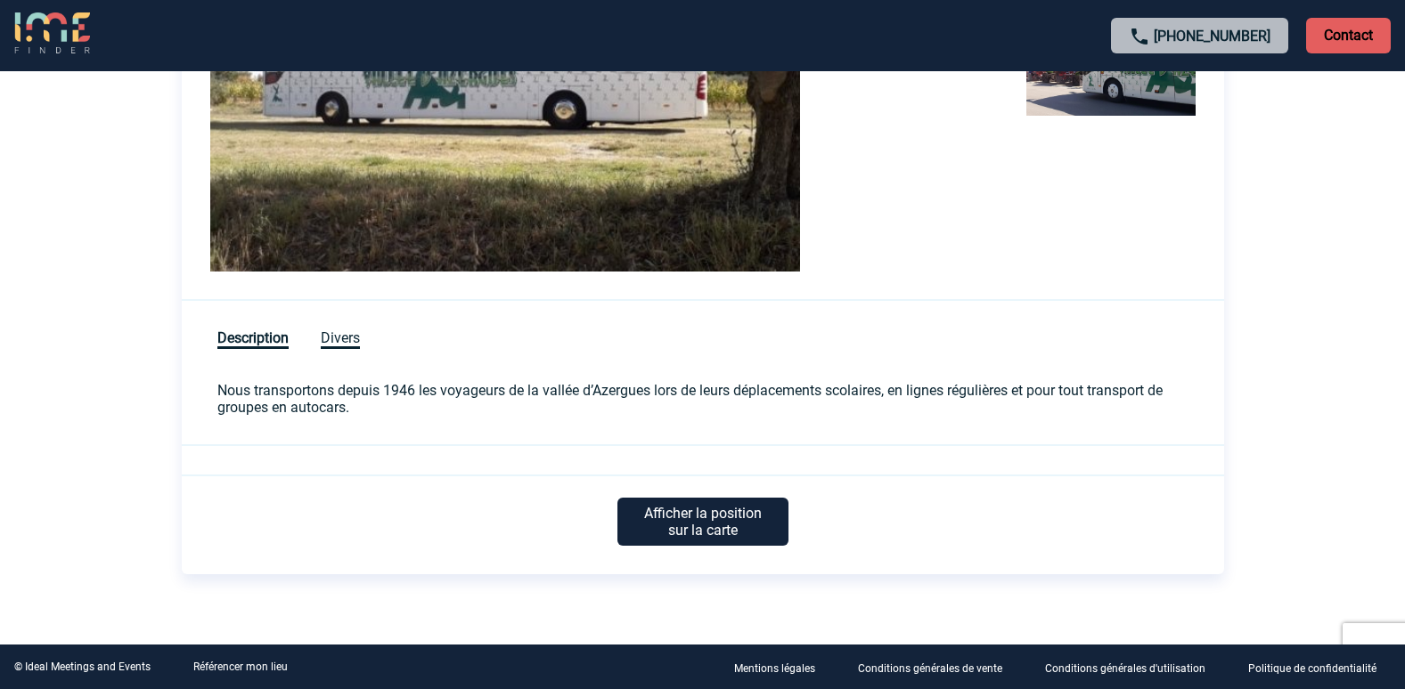
click at [343, 334] on span "Divers" at bounding box center [340, 340] width 39 height 20
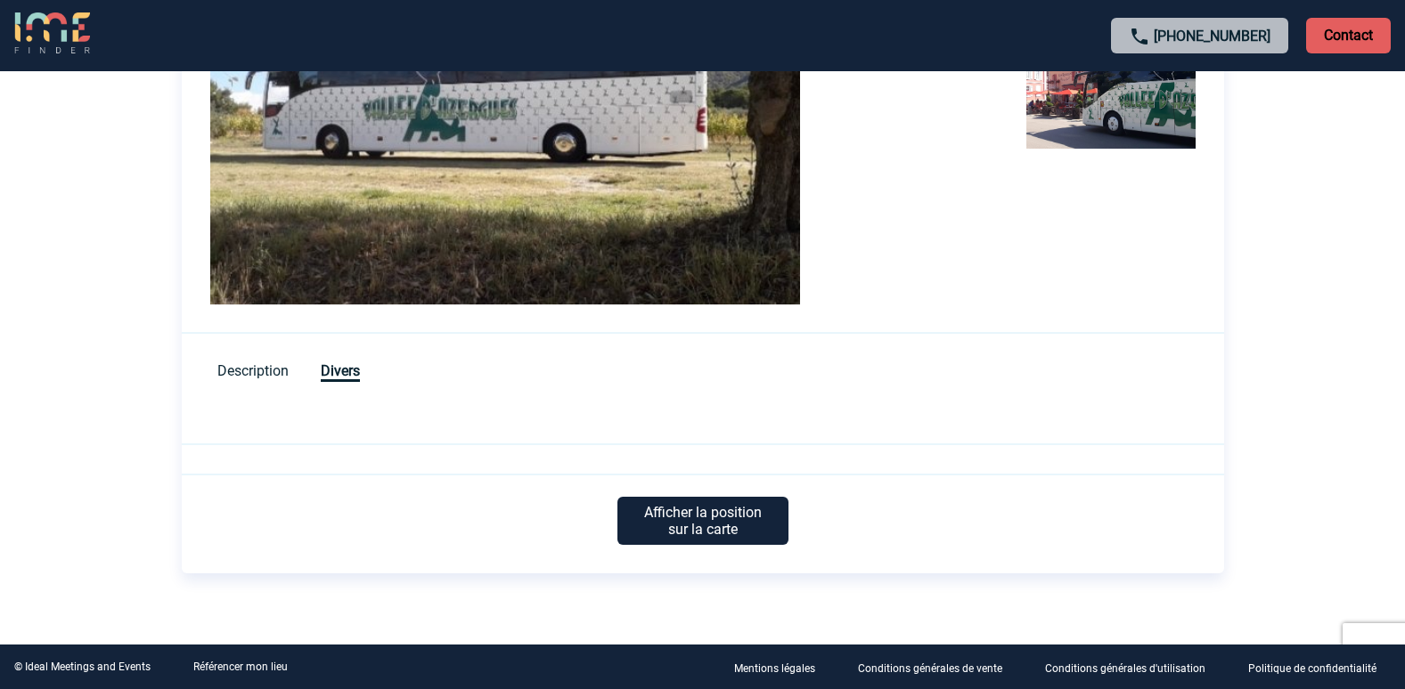
scroll to position [513, 0]
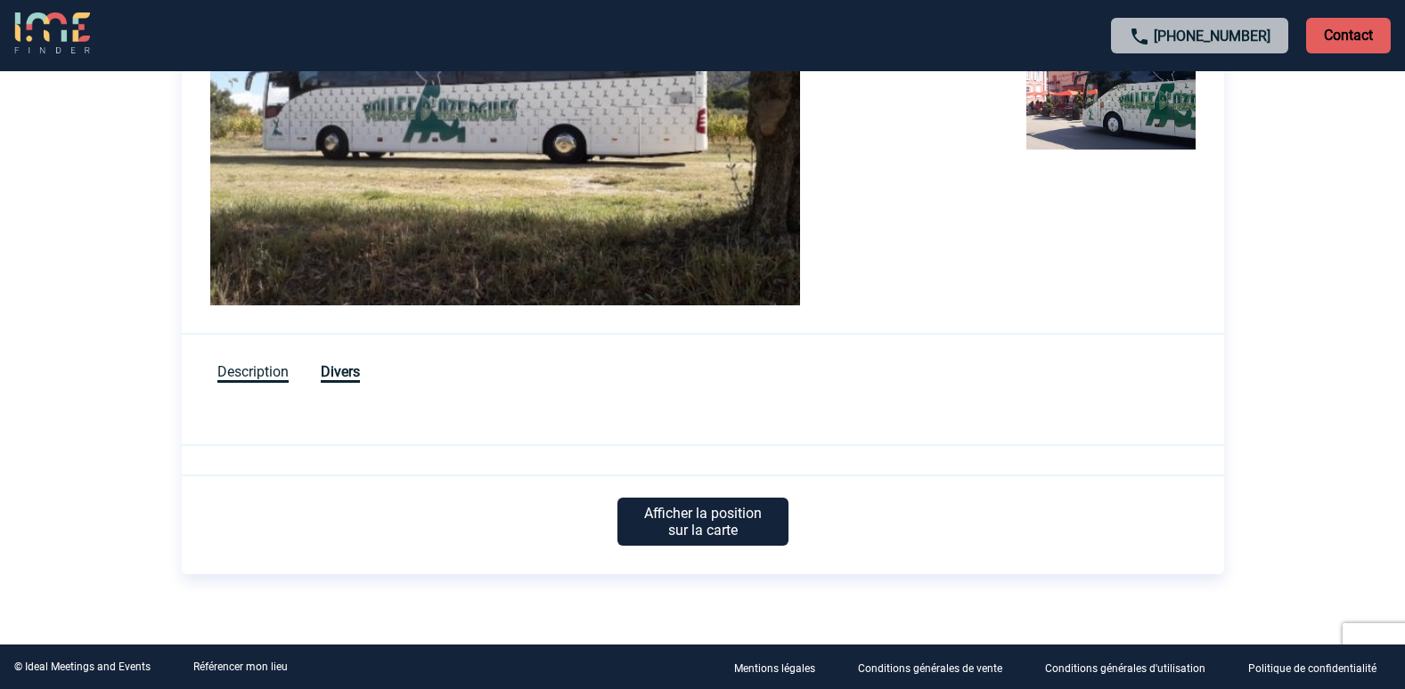
drag, startPoint x: 257, startPoint y: 376, endPoint x: 265, endPoint y: 370, distance: 10.2
click at [265, 370] on span "Description" at bounding box center [252, 373] width 71 height 20
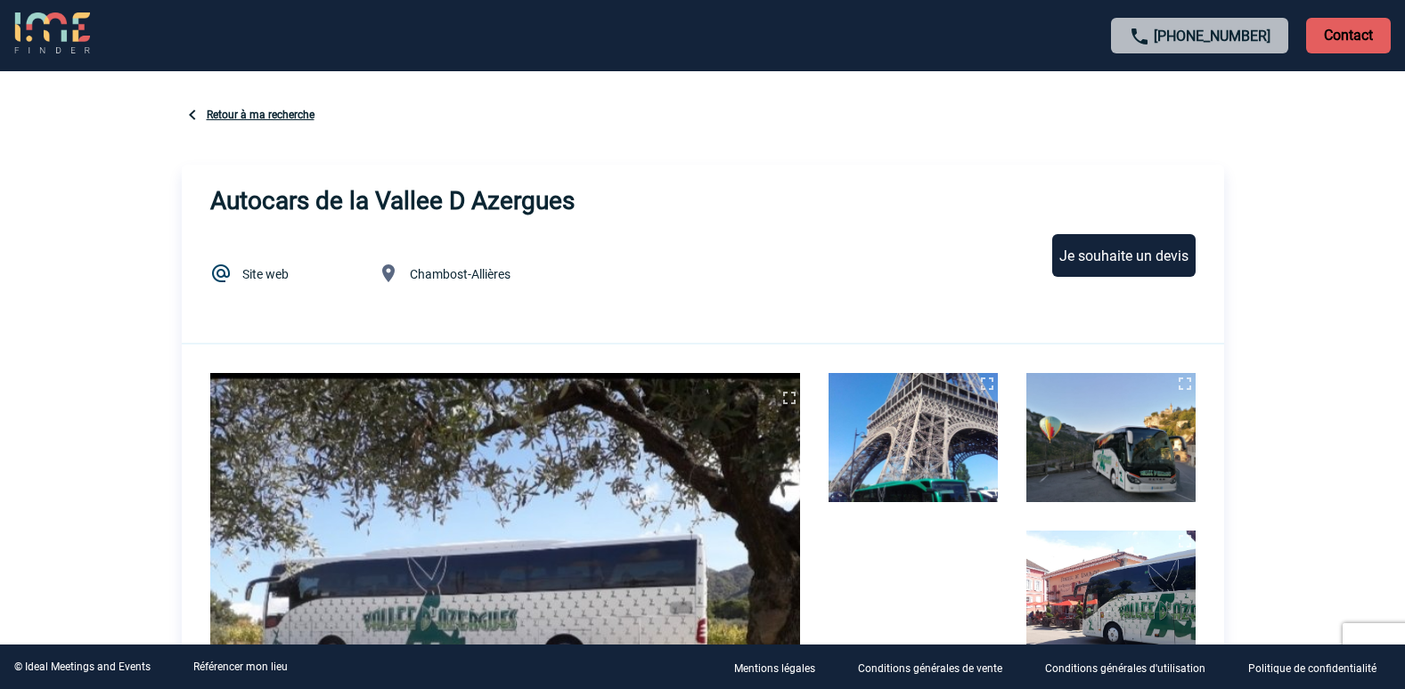
scroll to position [0, 0]
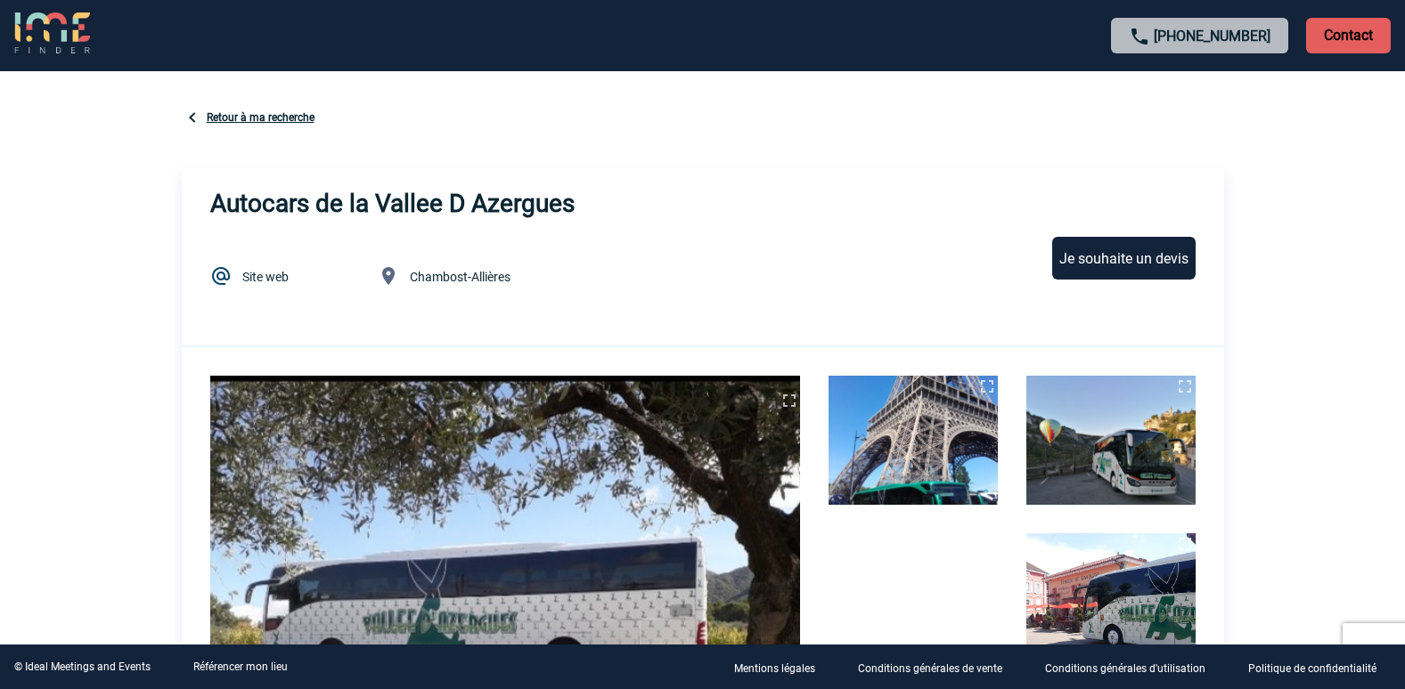
click at [265, 119] on link "Retour à ma recherche" at bounding box center [261, 117] width 108 height 12
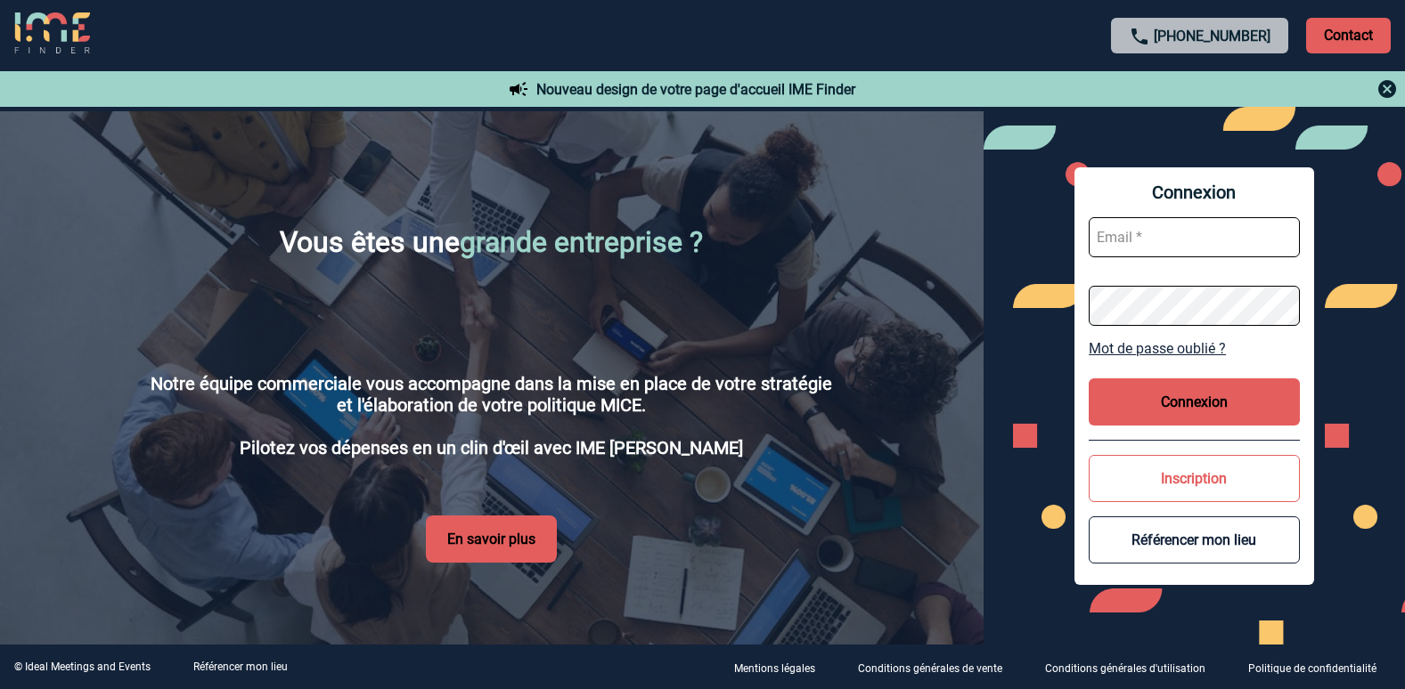
scroll to position [2930, 0]
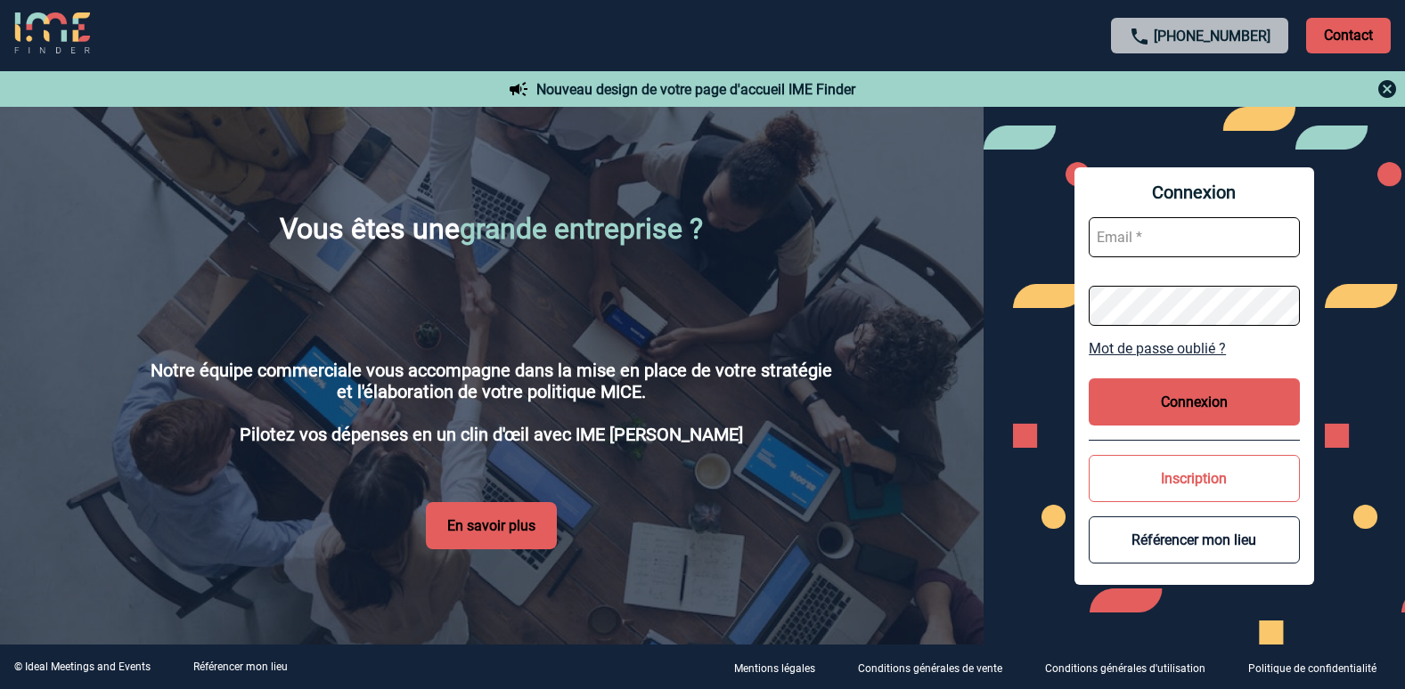
click at [485, 502] on button "En savoir plus" at bounding box center [491, 525] width 131 height 47
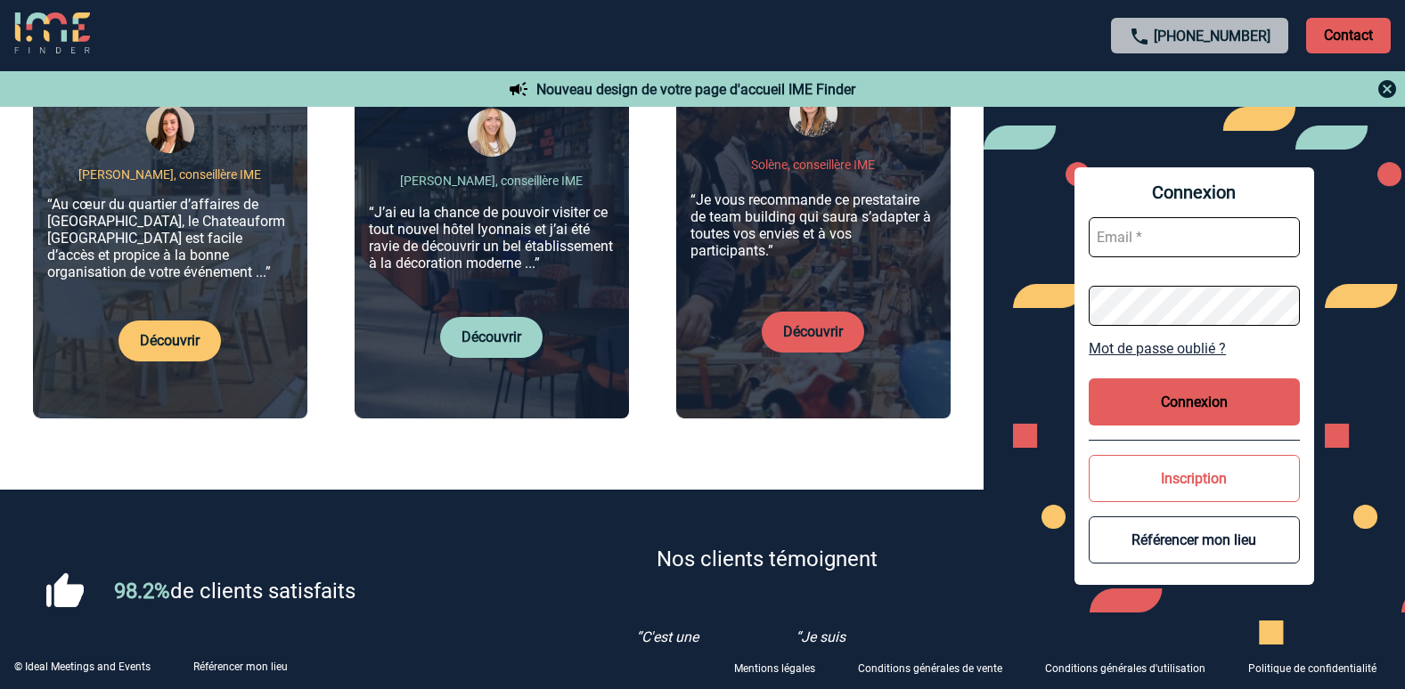
scroll to position [703, 0]
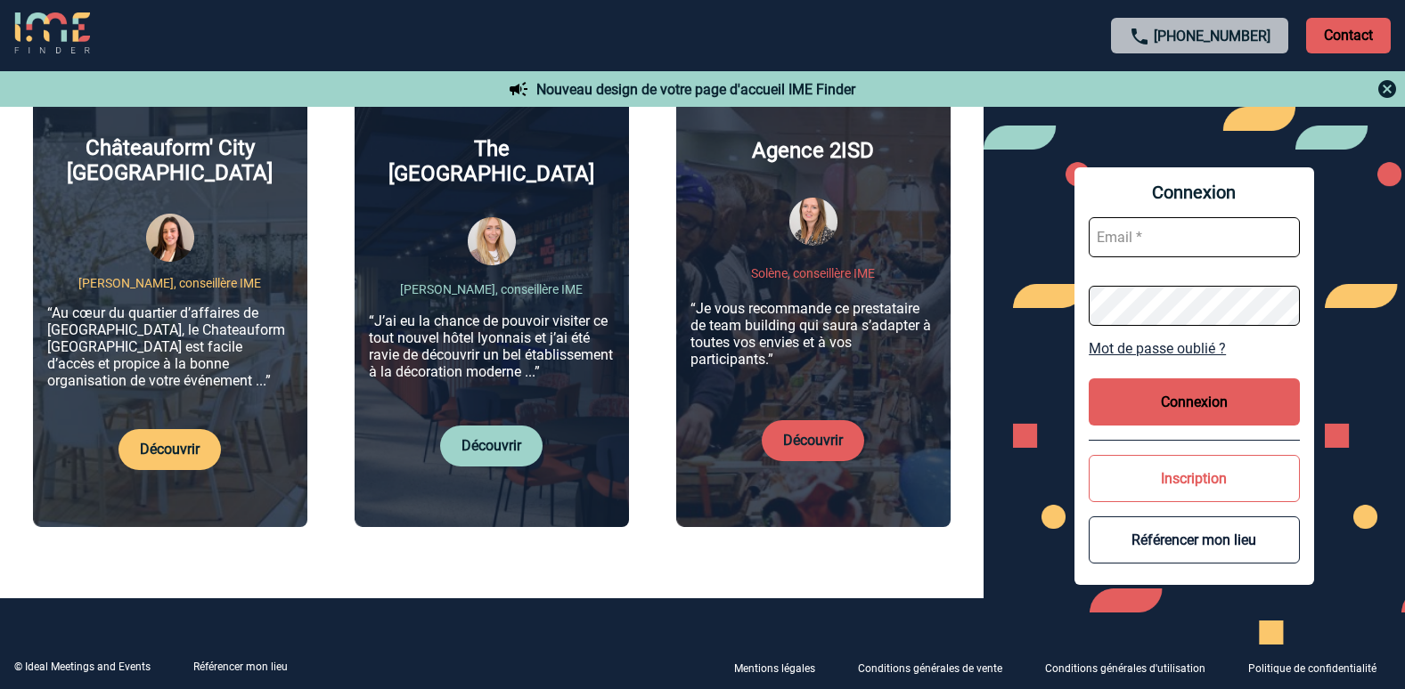
click at [1389, 79] on img at bounding box center [1386, 88] width 21 height 21
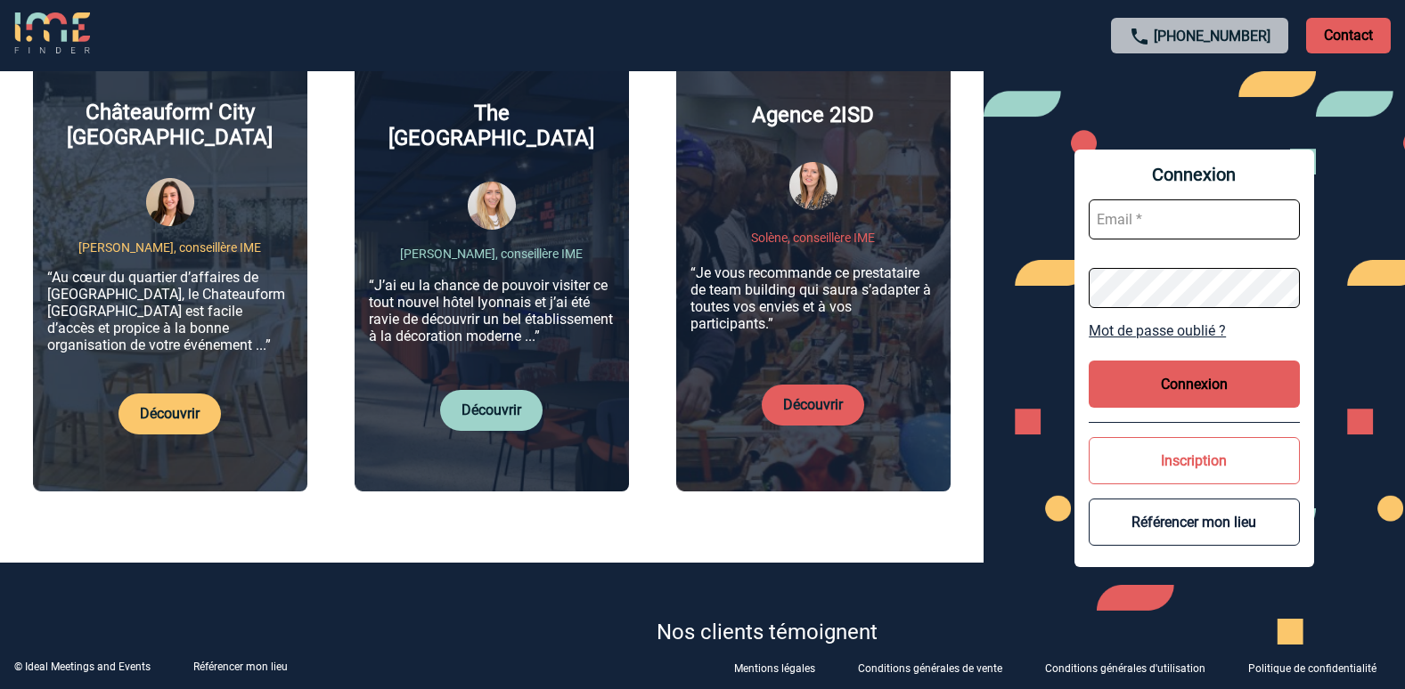
click at [501, 402] on link "Découvrir" at bounding box center [491, 410] width 60 height 17
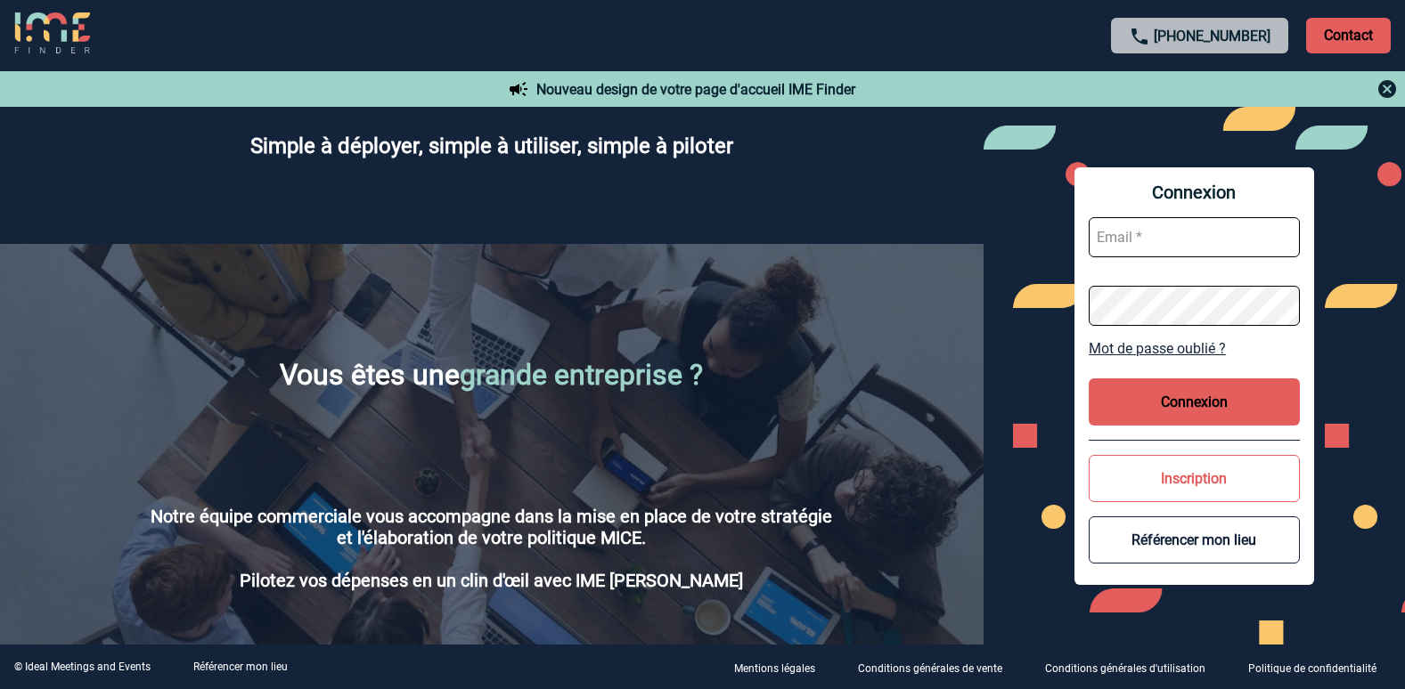
scroll to position [2930, 0]
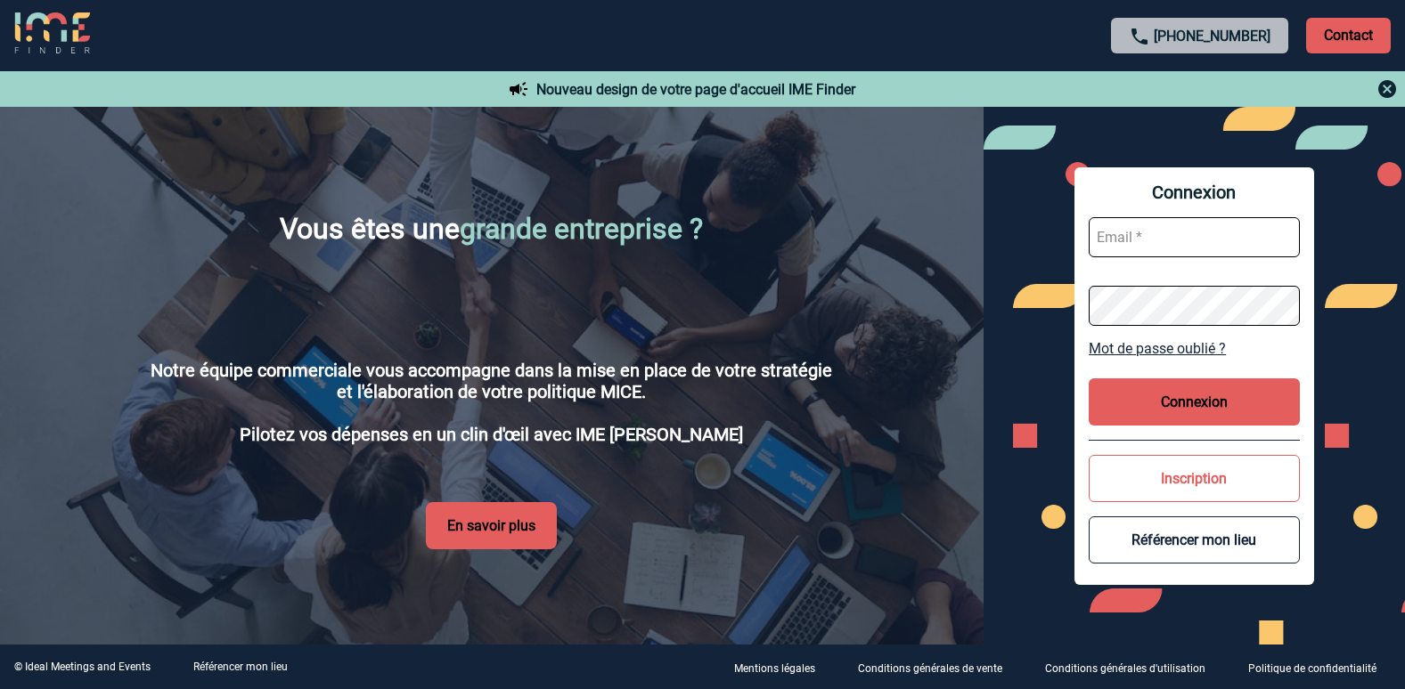
click at [1384, 89] on img at bounding box center [1386, 88] width 21 height 21
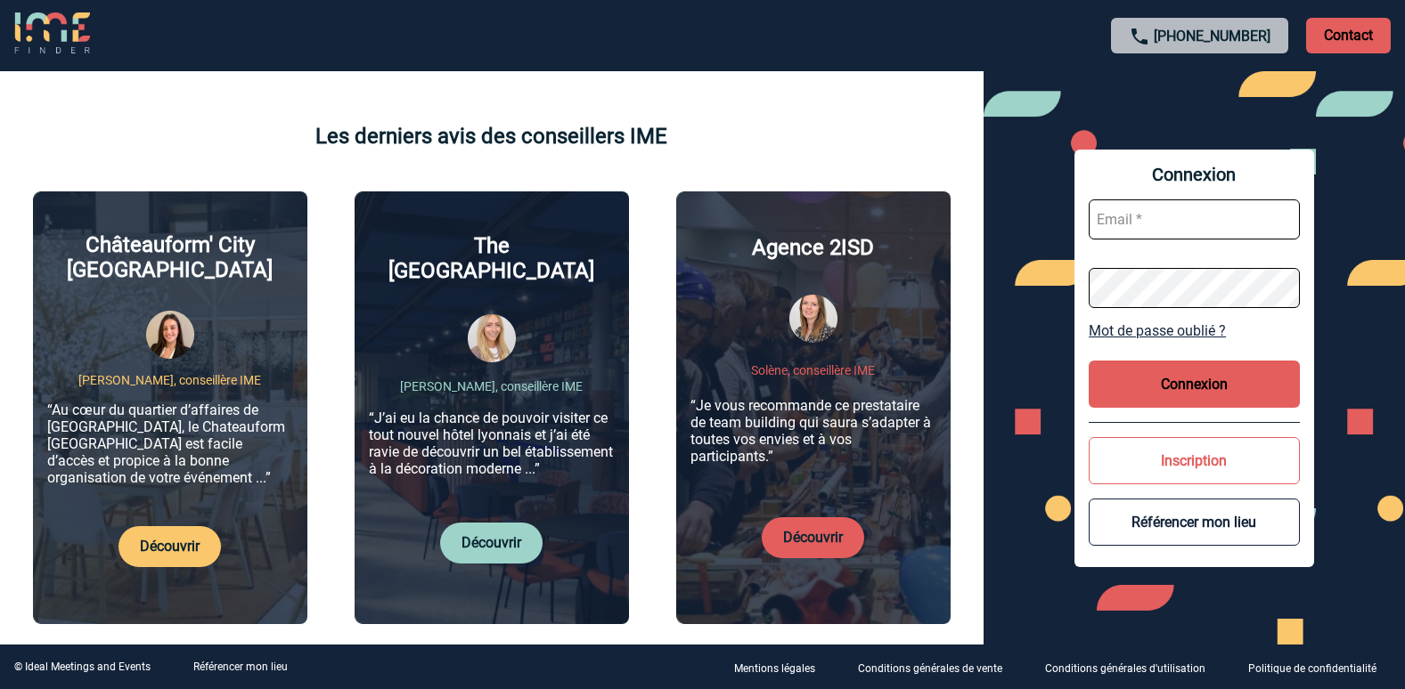
scroll to position [578, 0]
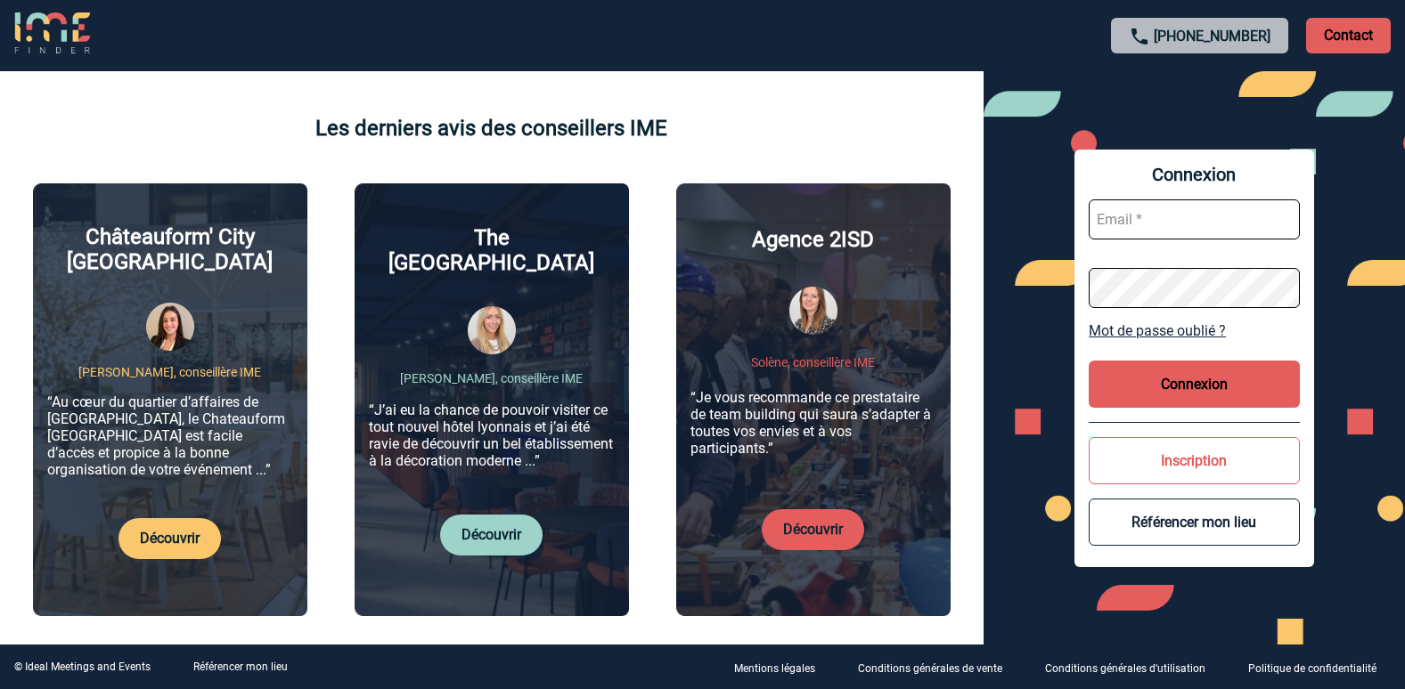
click at [824, 526] on p "Découvrir" at bounding box center [813, 529] width 102 height 41
click at [822, 521] on link "Découvrir" at bounding box center [813, 529] width 60 height 17
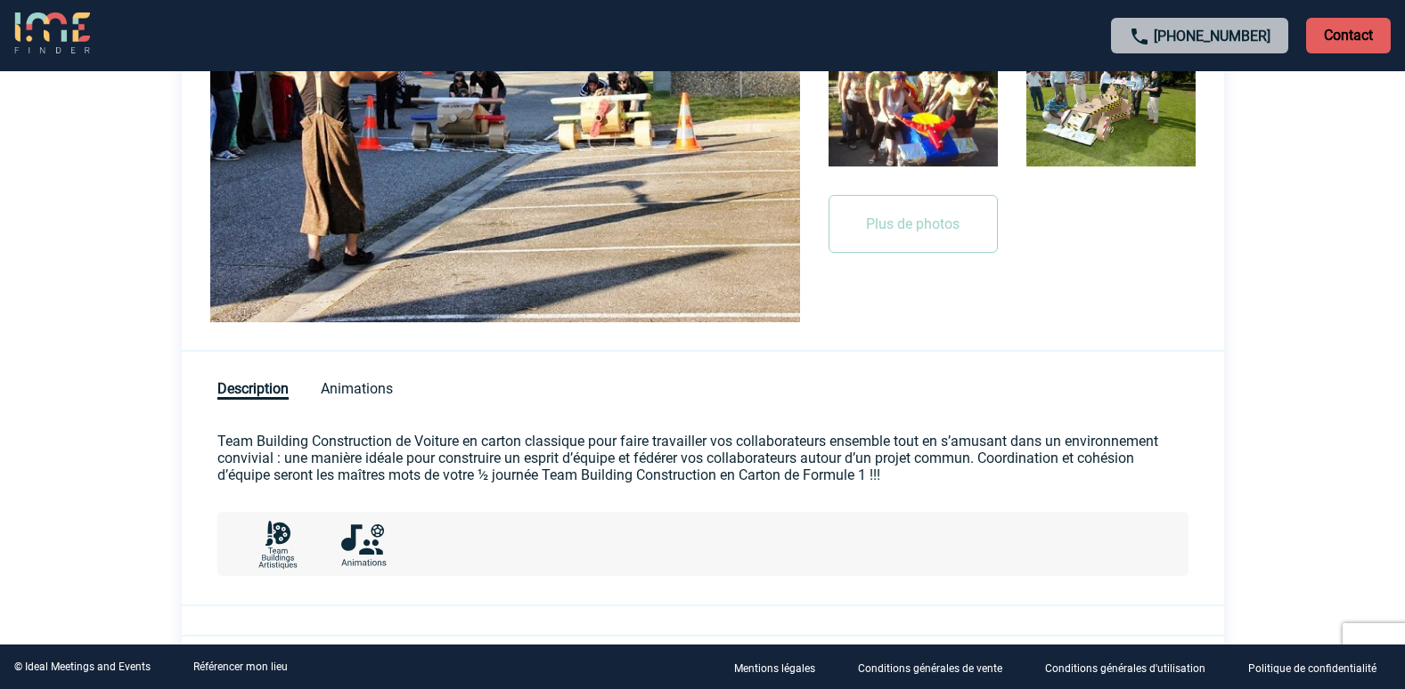
scroll to position [656, 0]
